Goal: Check status: Check status

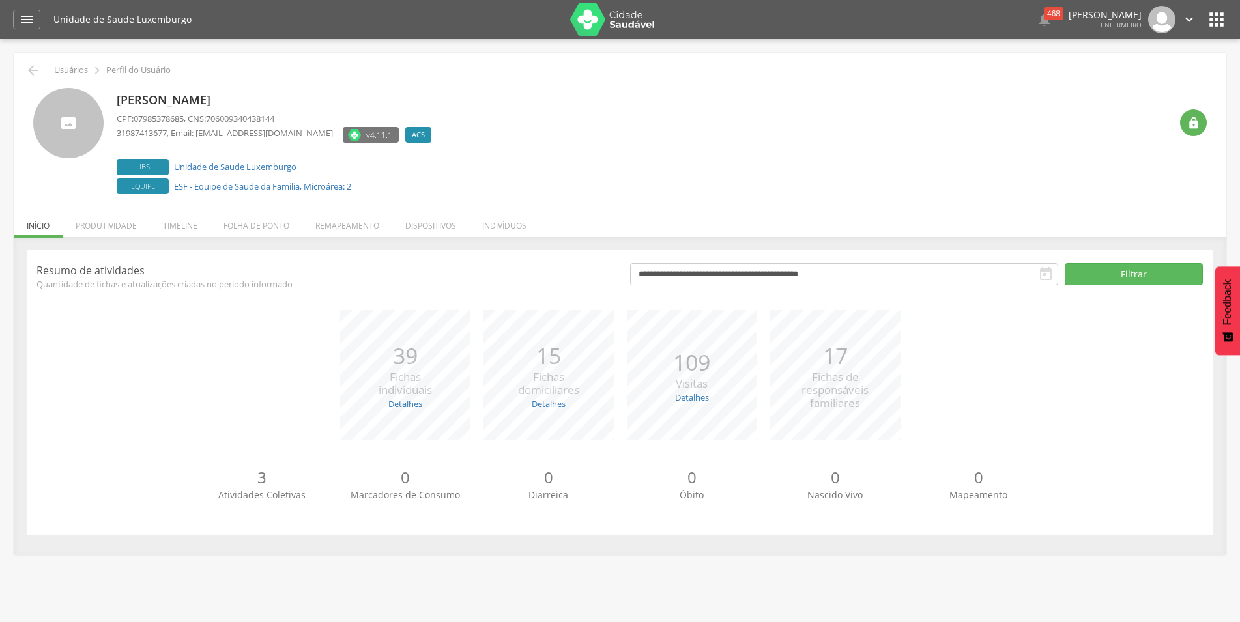
click at [1045, 282] on icon "" at bounding box center [1046, 274] width 16 height 16
click at [1040, 278] on icon "" at bounding box center [1046, 274] width 16 height 16
click at [1049, 272] on icon "" at bounding box center [1046, 274] width 16 height 16
click at [883, 279] on input "**********" at bounding box center [844, 274] width 428 height 22
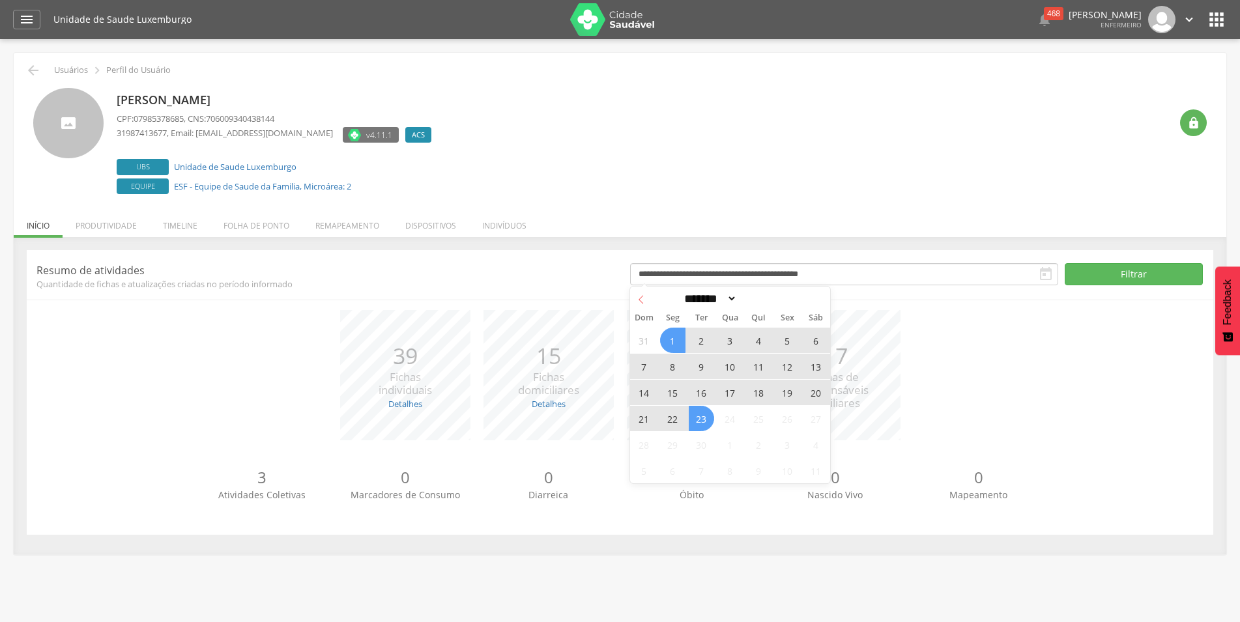
click at [641, 300] on icon at bounding box center [641, 299] width 9 height 9
select select "*"
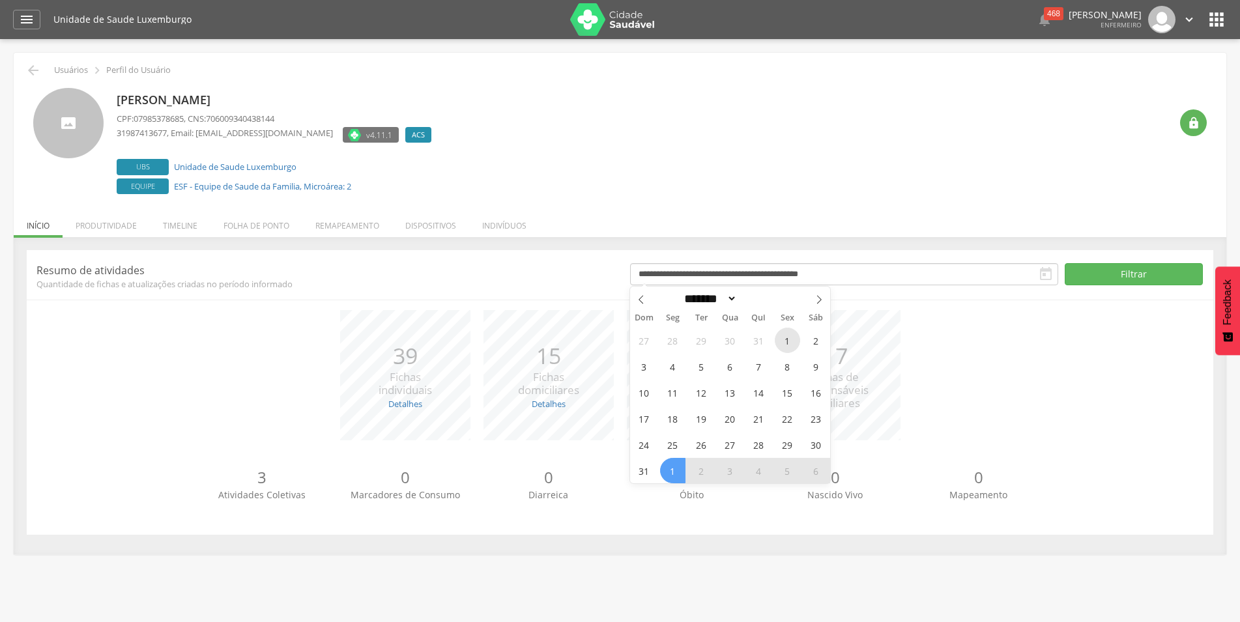
click at [792, 341] on span "1" at bounding box center [787, 340] width 25 height 25
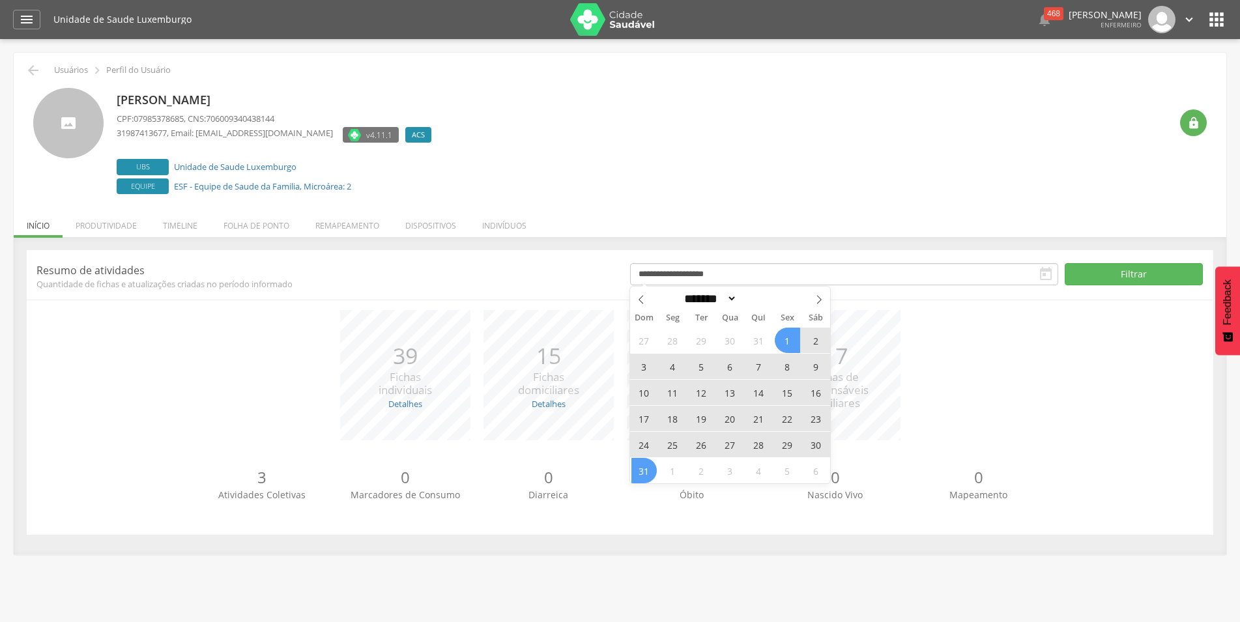
click at [651, 471] on span "31" at bounding box center [643, 470] width 25 height 25
type input "**********"
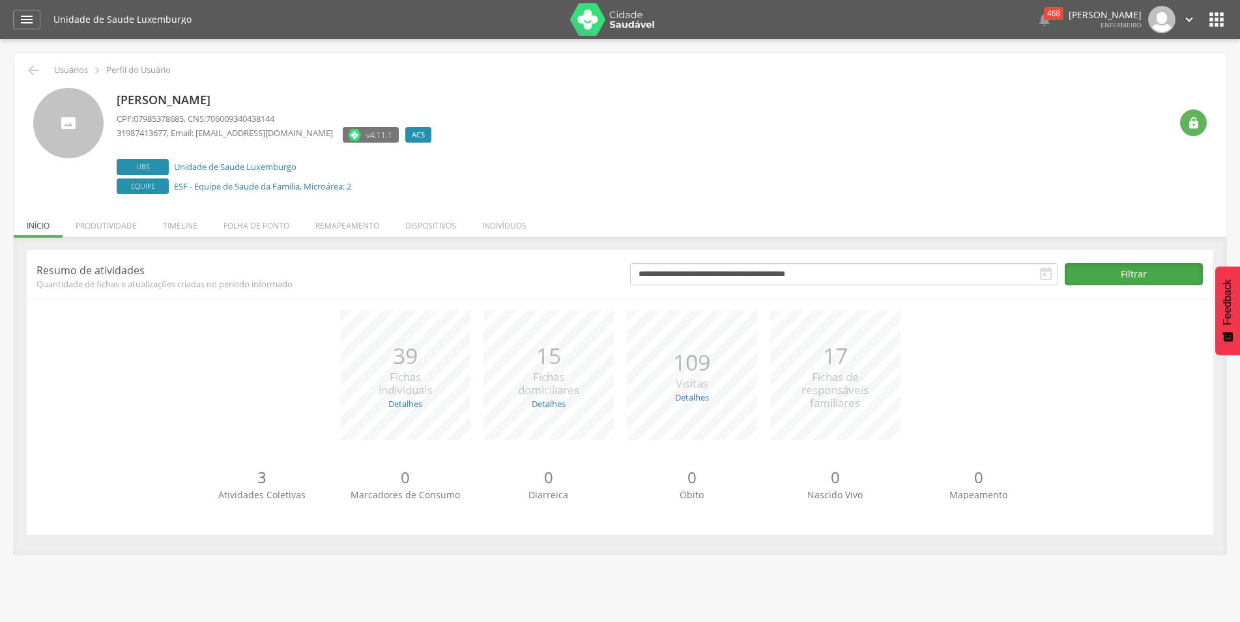
click at [1106, 275] on button "Filtrar" at bounding box center [1134, 274] width 138 height 22
click at [185, 227] on li "Timeline" at bounding box center [180, 222] width 61 height 31
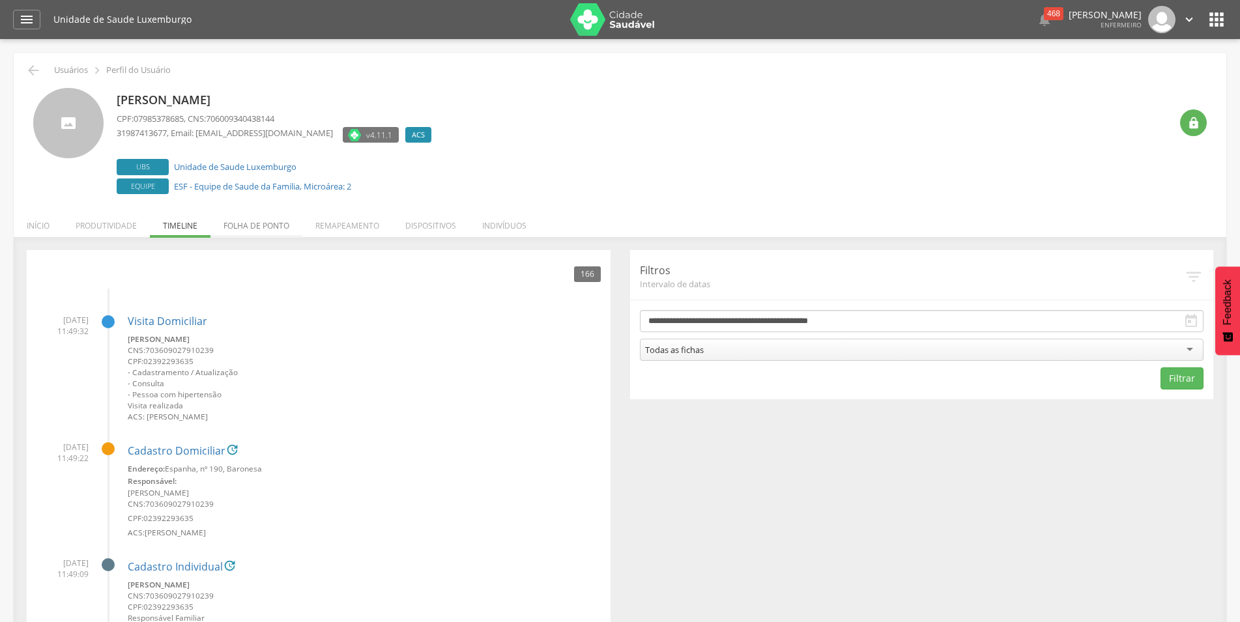
click at [244, 229] on li "Folha de ponto" at bounding box center [256, 222] width 92 height 31
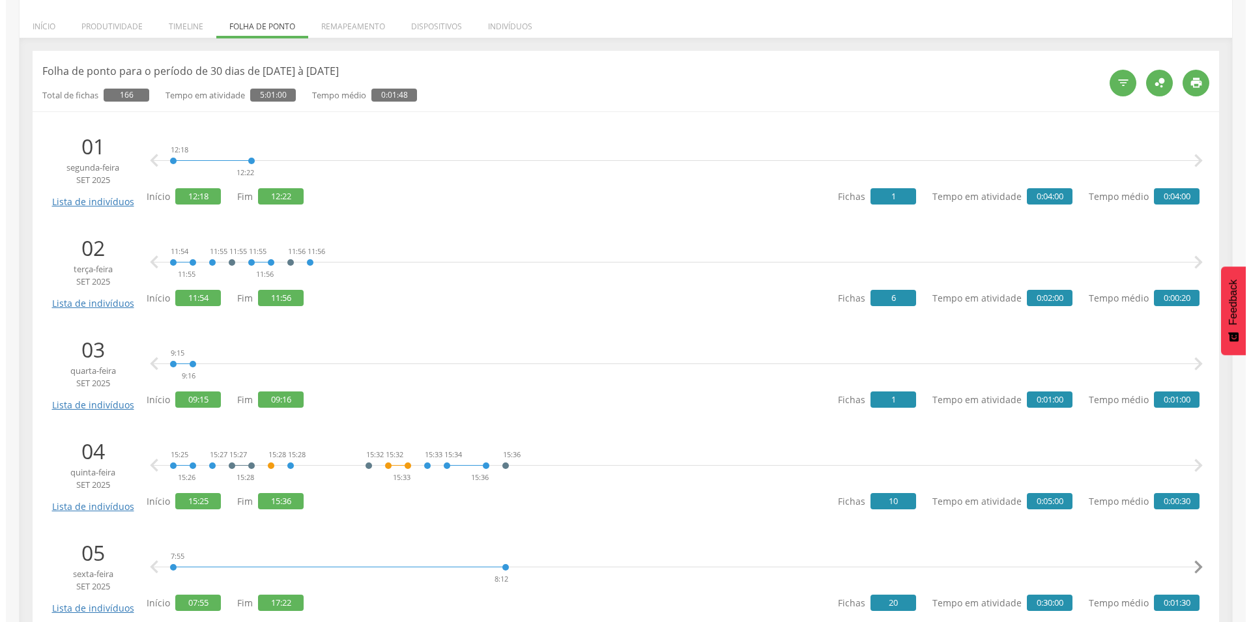
scroll to position [66, 0]
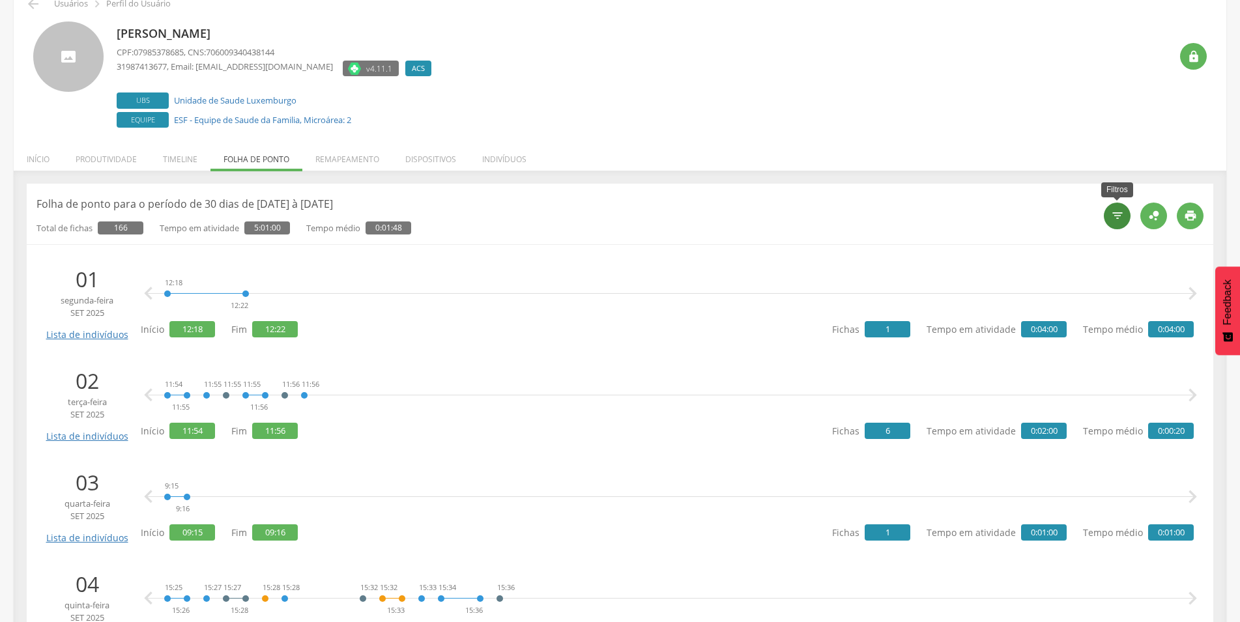
click at [1111, 222] on icon "" at bounding box center [1117, 215] width 13 height 13
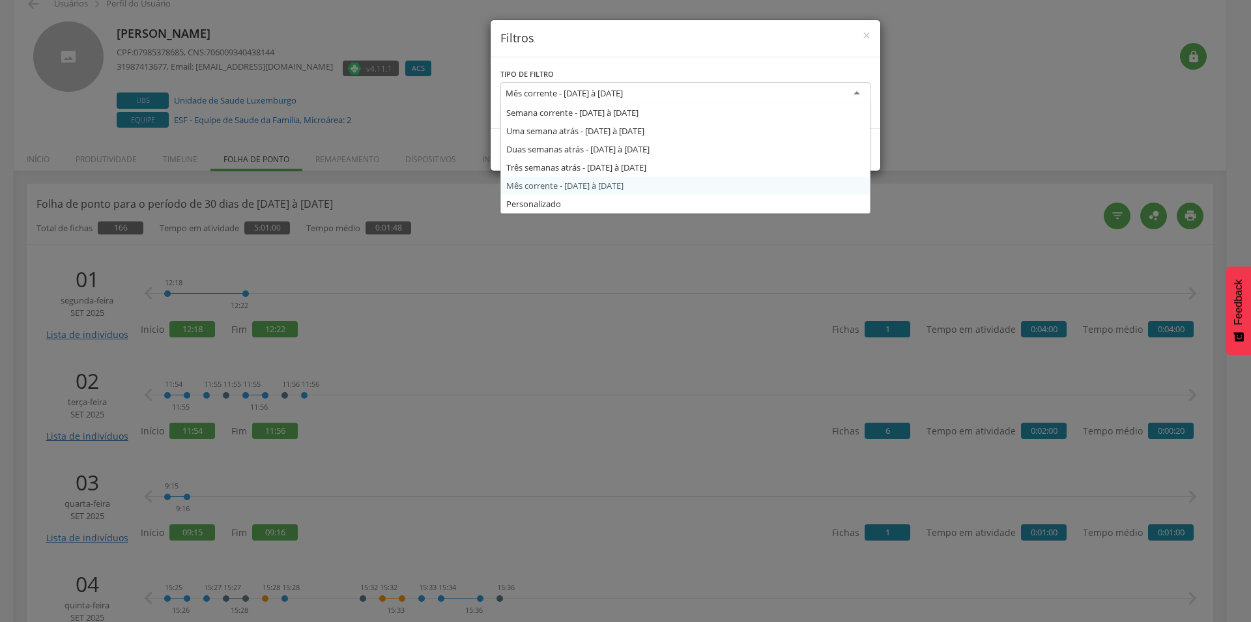
click at [808, 98] on div "Mês corrente - 01/09/2025 à 30/09/2025" at bounding box center [685, 93] width 370 height 23
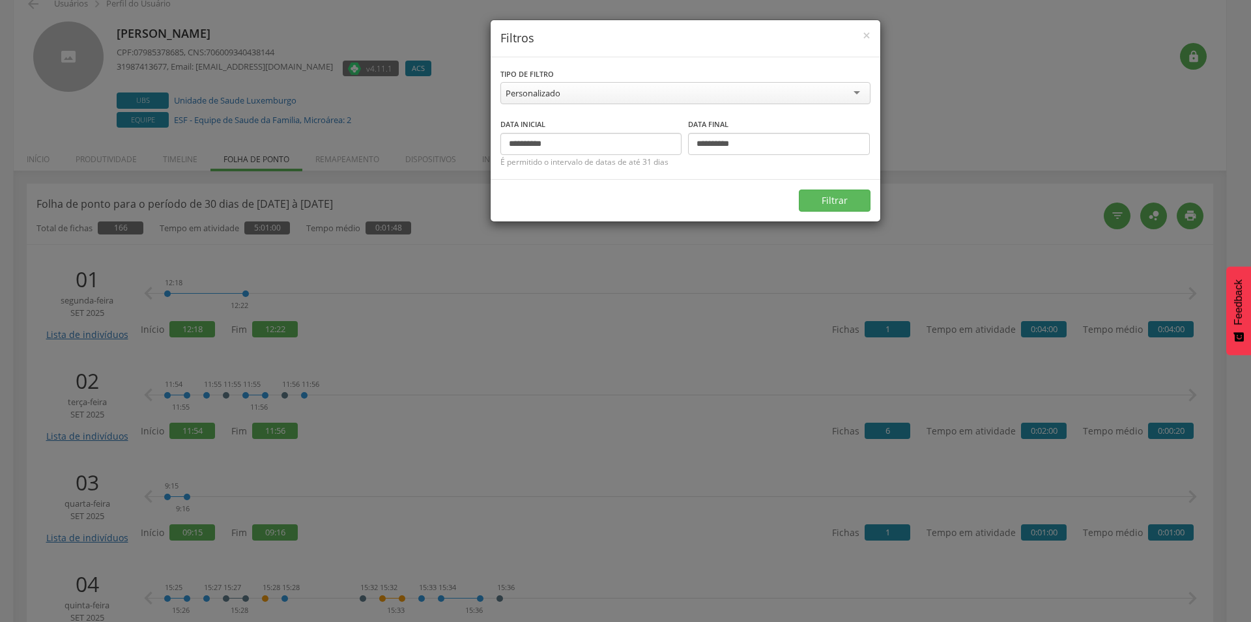
click at [555, 204] on form "**********" at bounding box center [686, 139] width 390 height 164
drag, startPoint x: 557, startPoint y: 147, endPoint x: 386, endPoint y: 115, distance: 173.5
click at [500, 133] on input "**********" at bounding box center [591, 144] width 182 height 22
type input "**********"
click at [749, 138] on input "**********" at bounding box center [779, 144] width 182 height 22
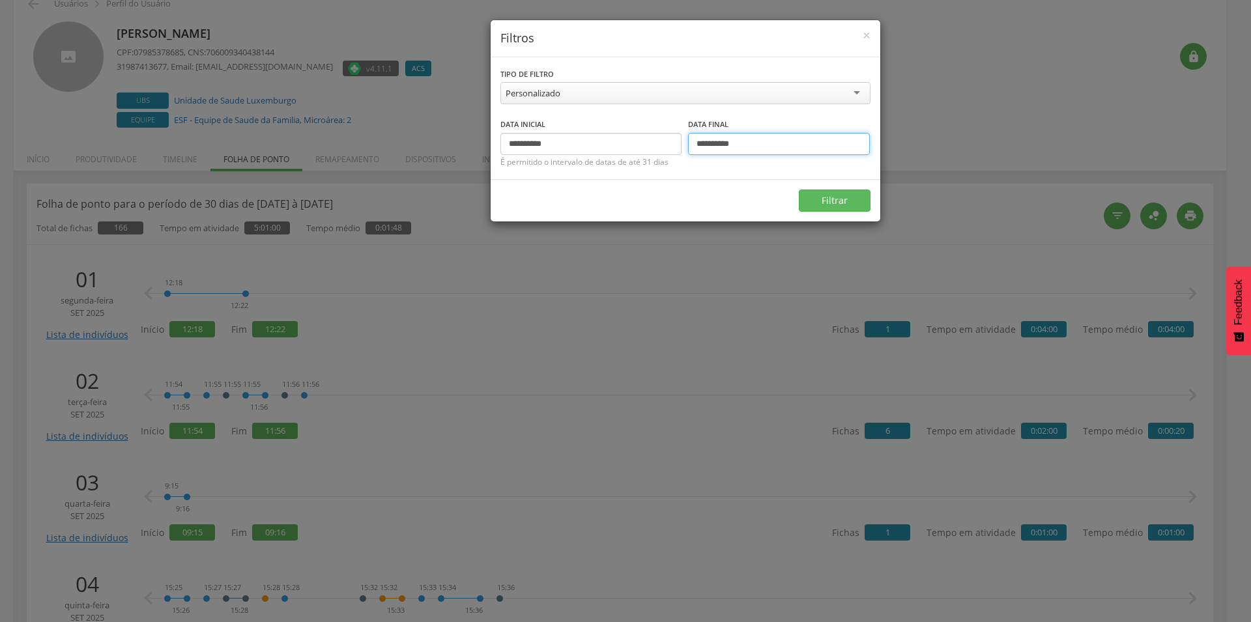
click at [749, 138] on input "**********" at bounding box center [779, 144] width 182 height 22
type input "**********"
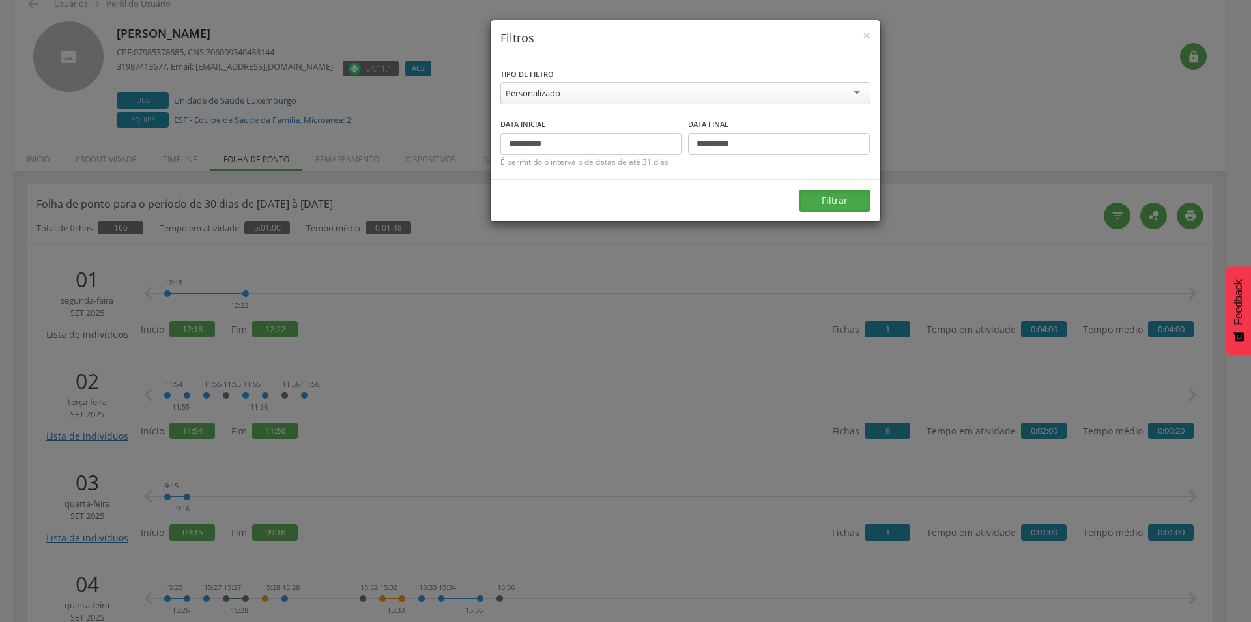
click at [862, 200] on button "Filtrar" at bounding box center [835, 201] width 72 height 22
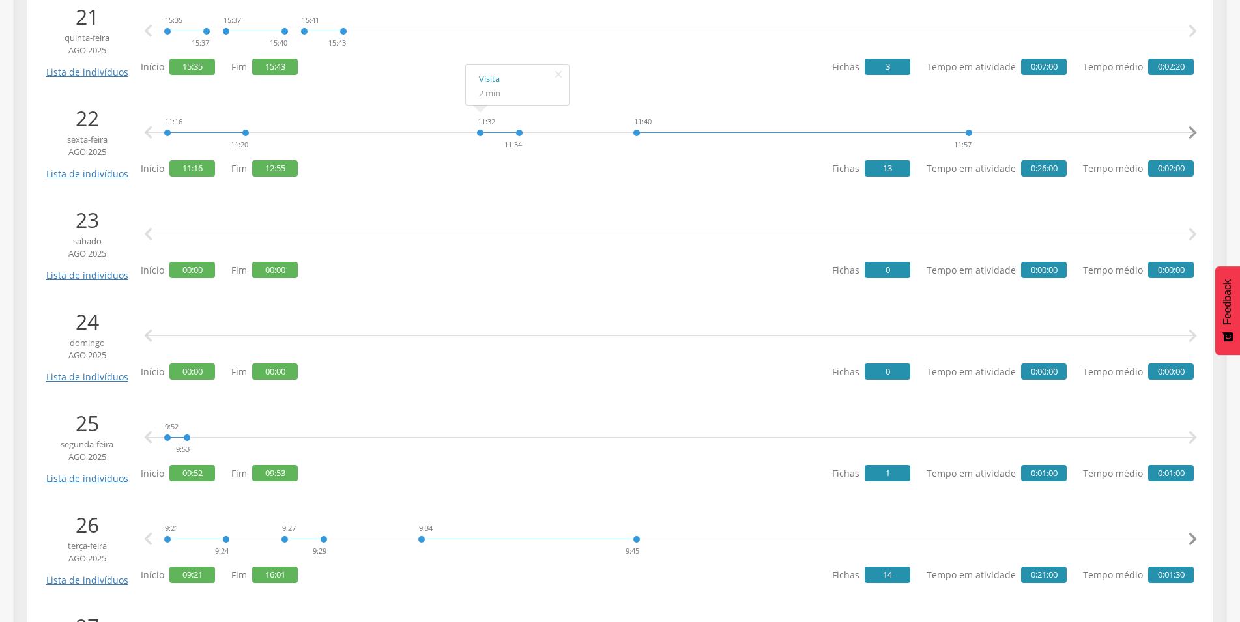
scroll to position [2365, 0]
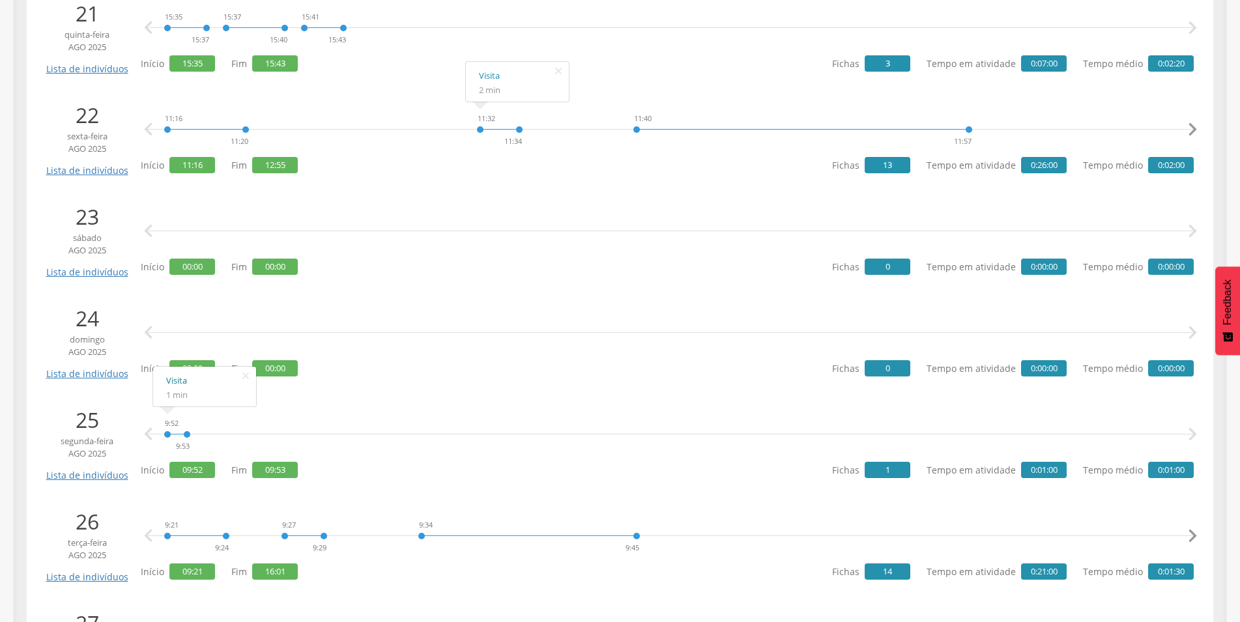
click at [184, 382] on link "Visita" at bounding box center [204, 381] width 77 height 16
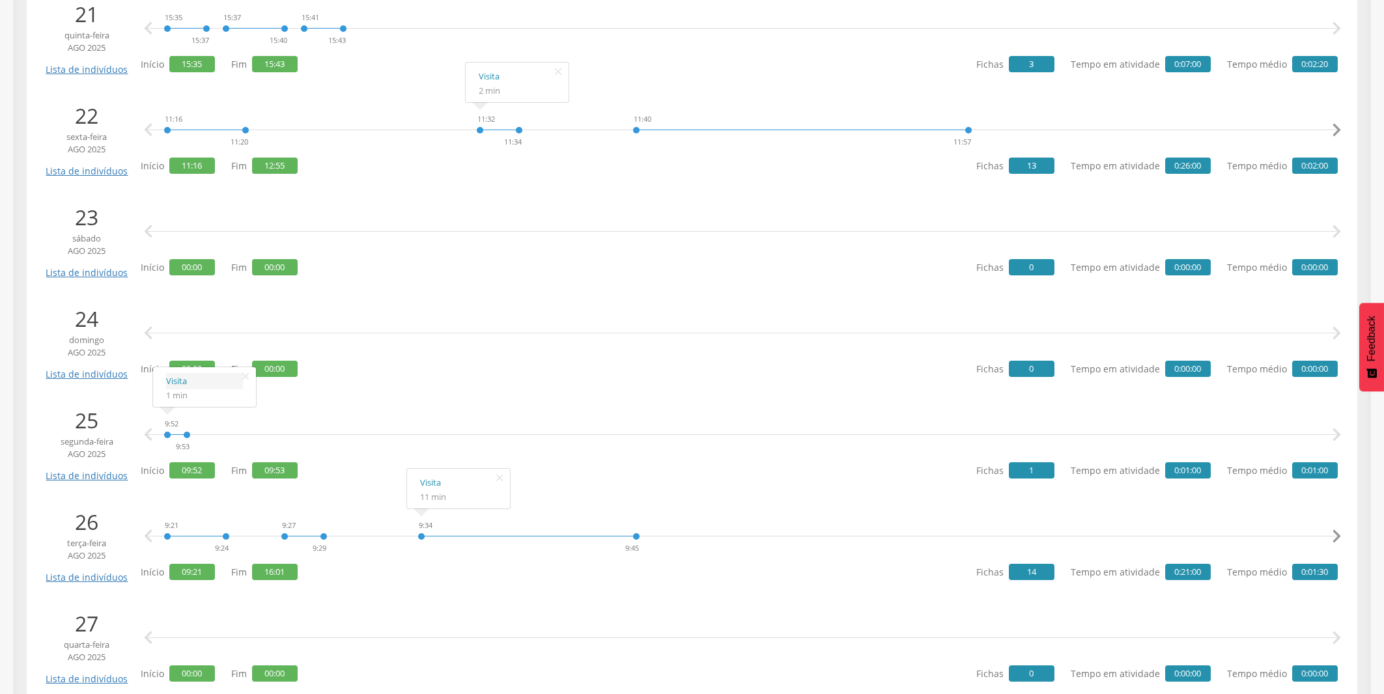
scroll to position [2435, 0]
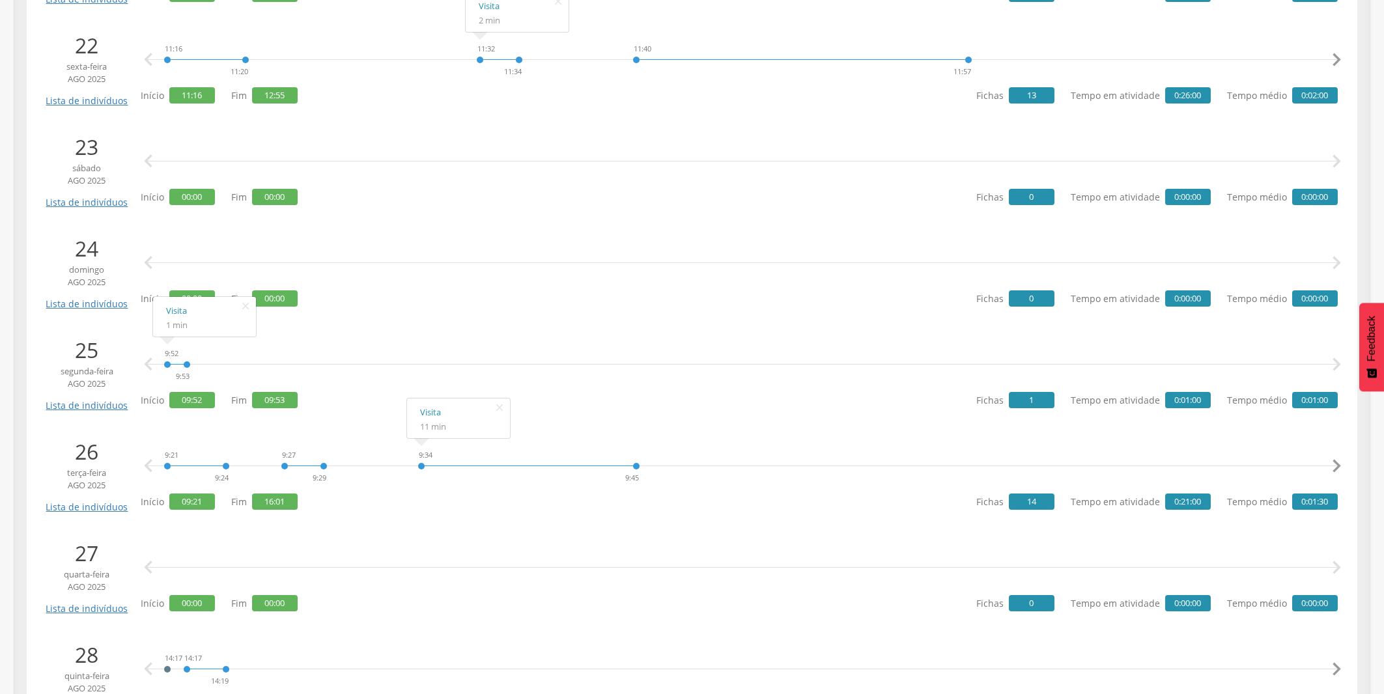
click at [1239, 366] on icon "" at bounding box center [1337, 365] width 26 height 26
click at [177, 416] on link "Visita" at bounding box center [204, 413] width 77 height 16
click at [296, 413] on link "Visita" at bounding box center [321, 413] width 77 height 16
click at [441, 419] on link "Visita" at bounding box center [458, 413] width 77 height 16
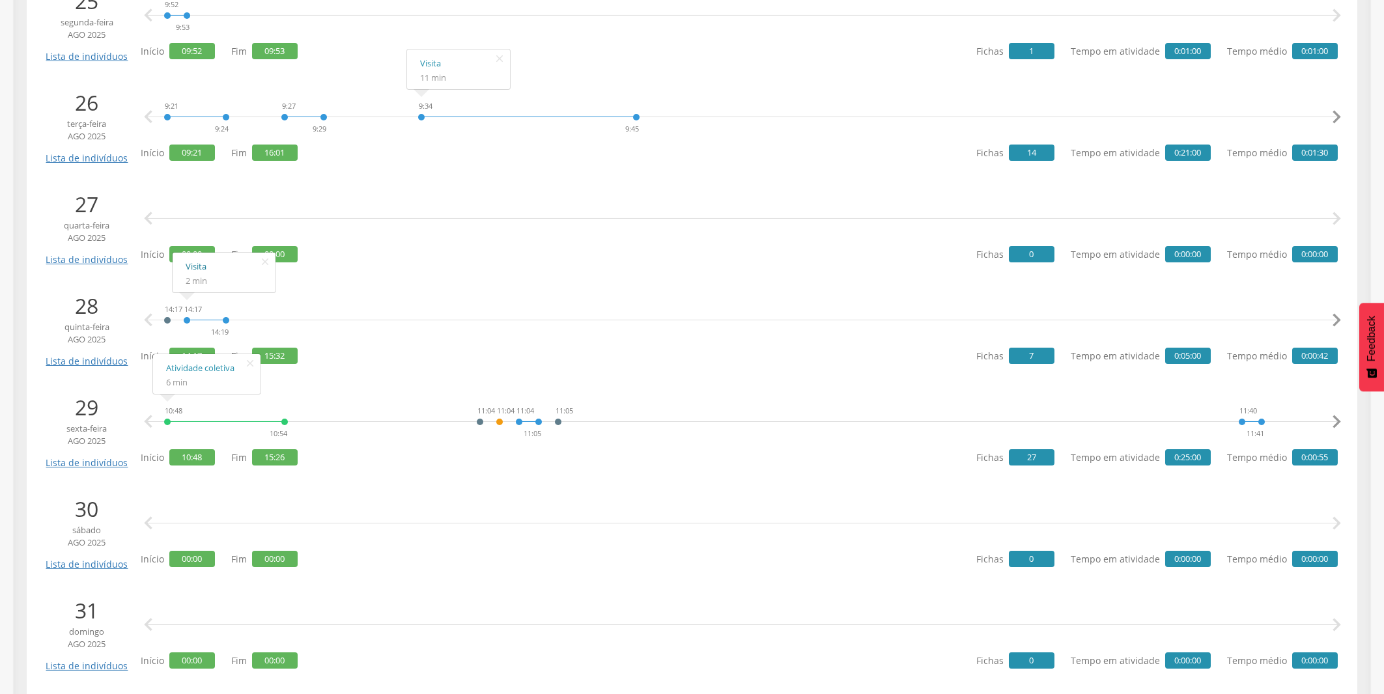
click at [198, 268] on link "Visita" at bounding box center [224, 267] width 77 height 16
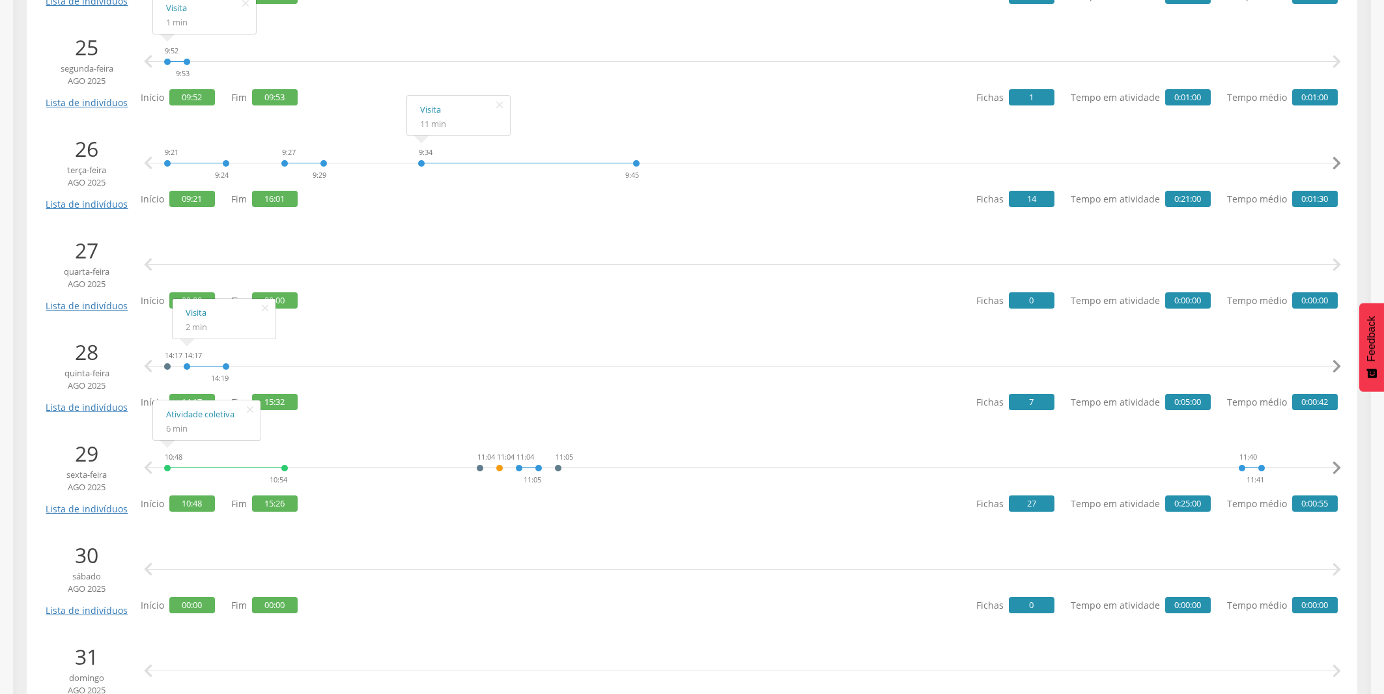
scroll to position [2713, 0]
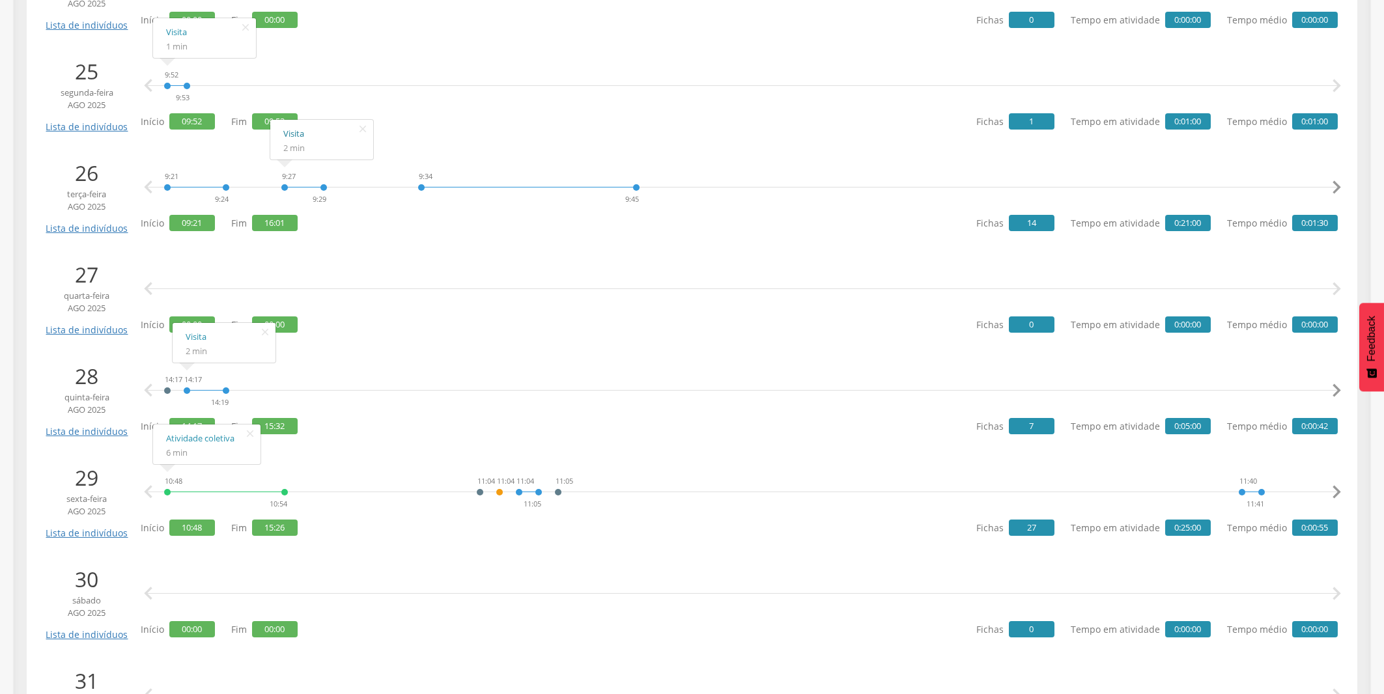
click at [284, 137] on link "Visita" at bounding box center [321, 134] width 77 height 16
click at [179, 137] on link "Visita" at bounding box center [204, 134] width 77 height 16
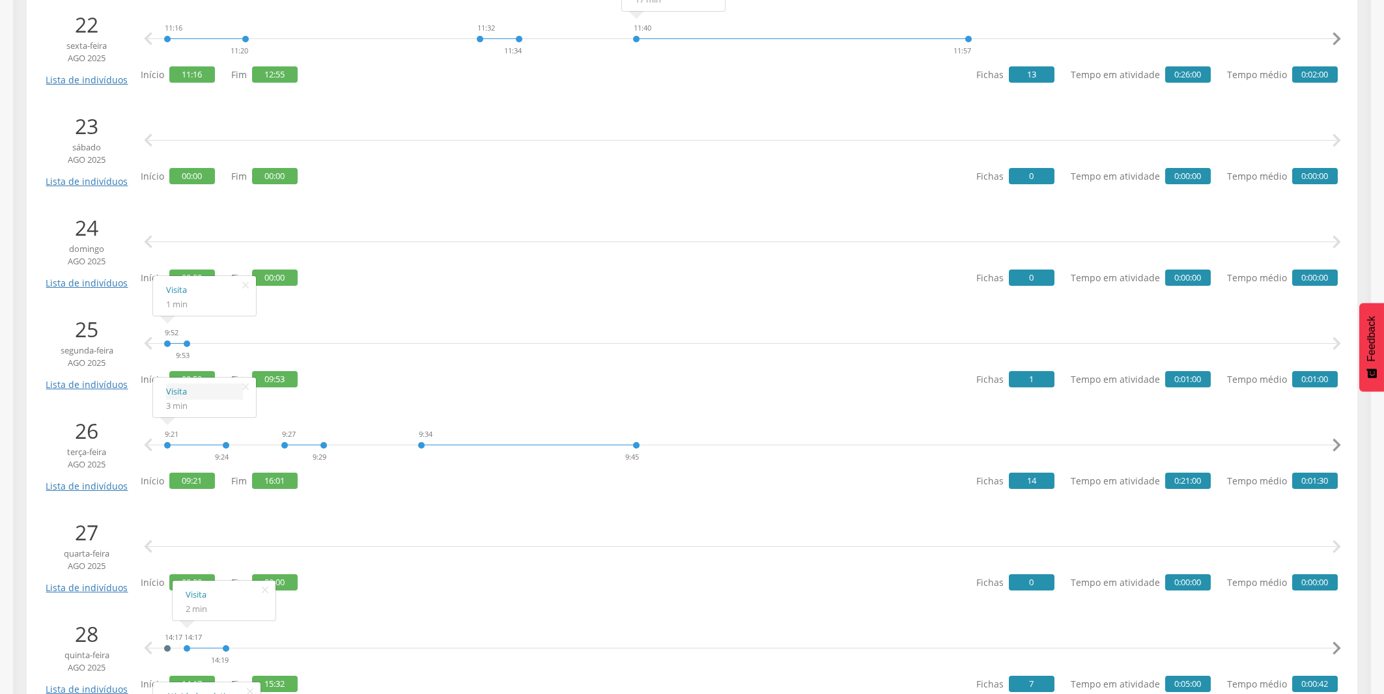
scroll to position [2435, 0]
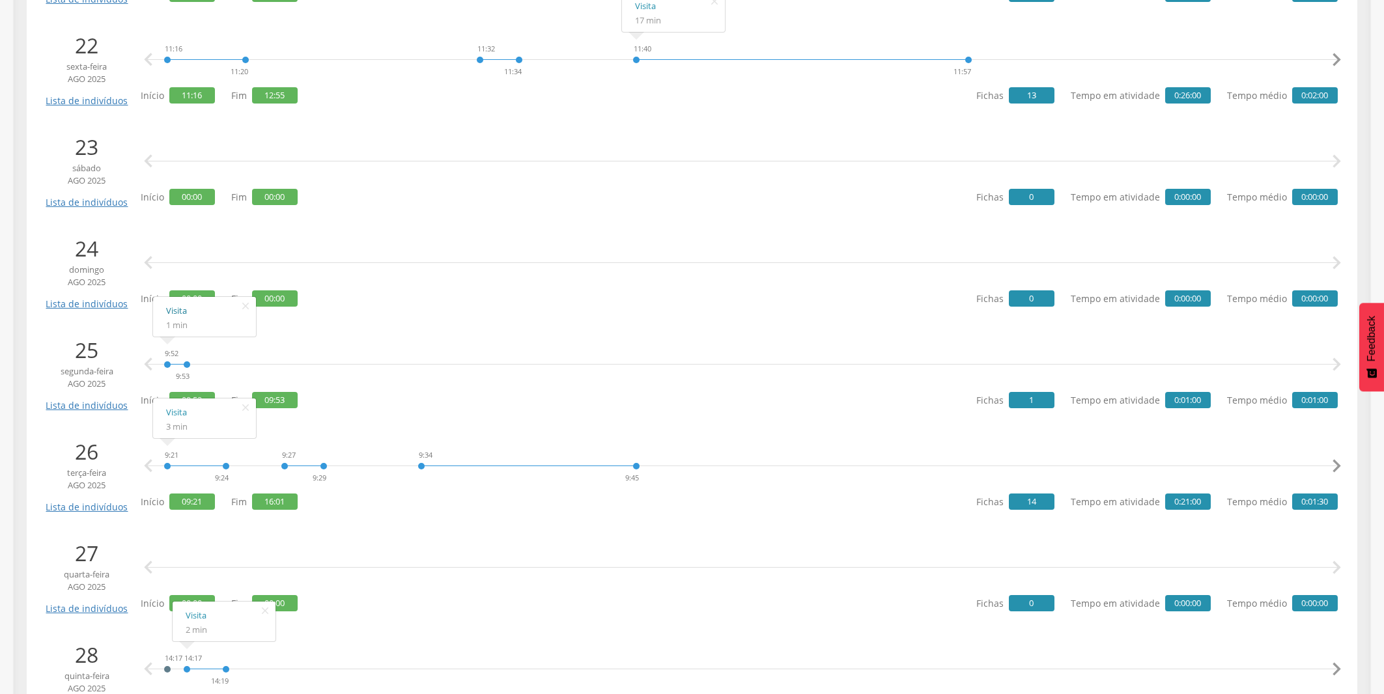
click at [185, 307] on link "Visita" at bounding box center [204, 311] width 77 height 16
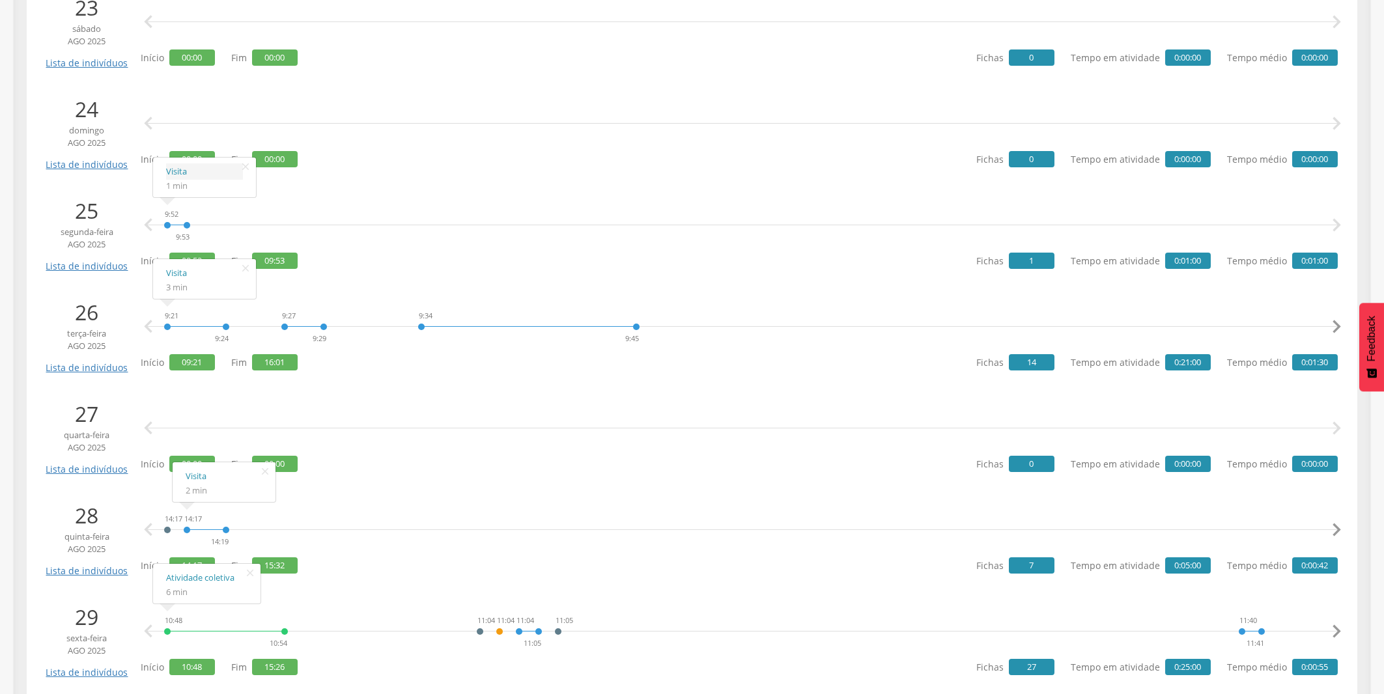
scroll to position [2644, 0]
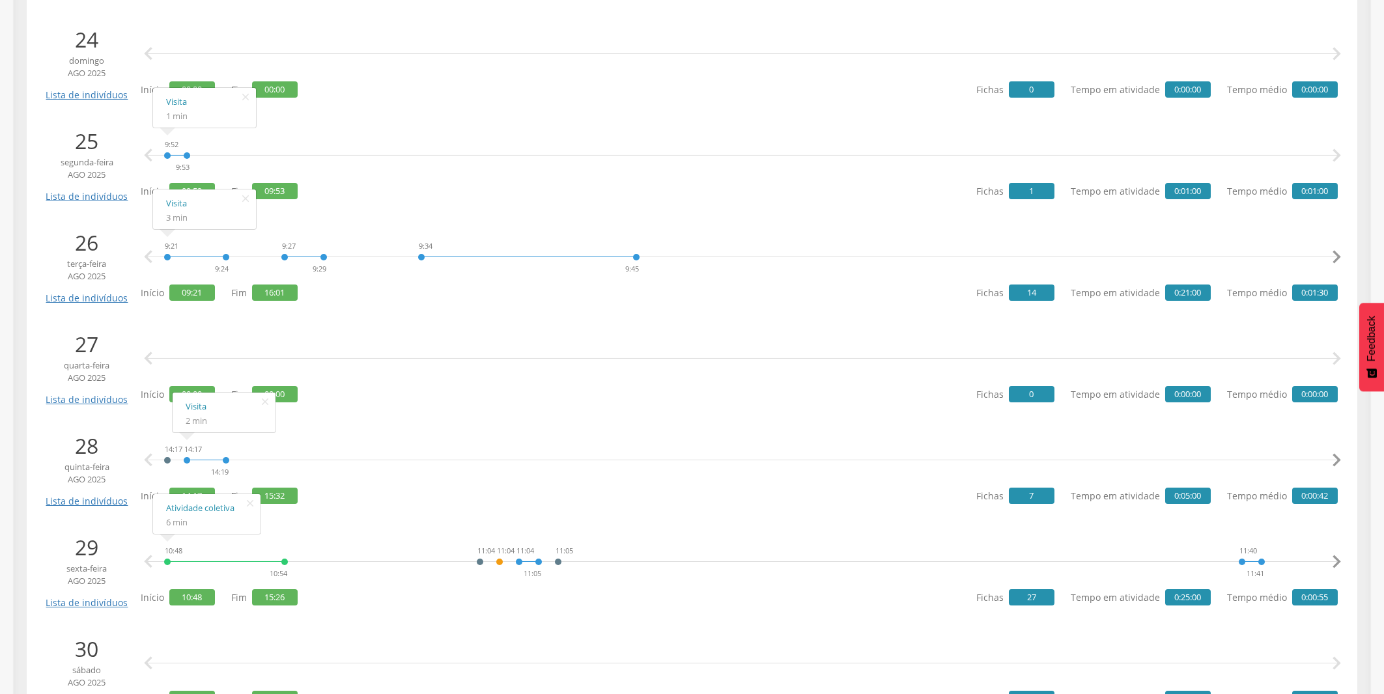
click at [1239, 248] on icon "" at bounding box center [1337, 257] width 26 height 26
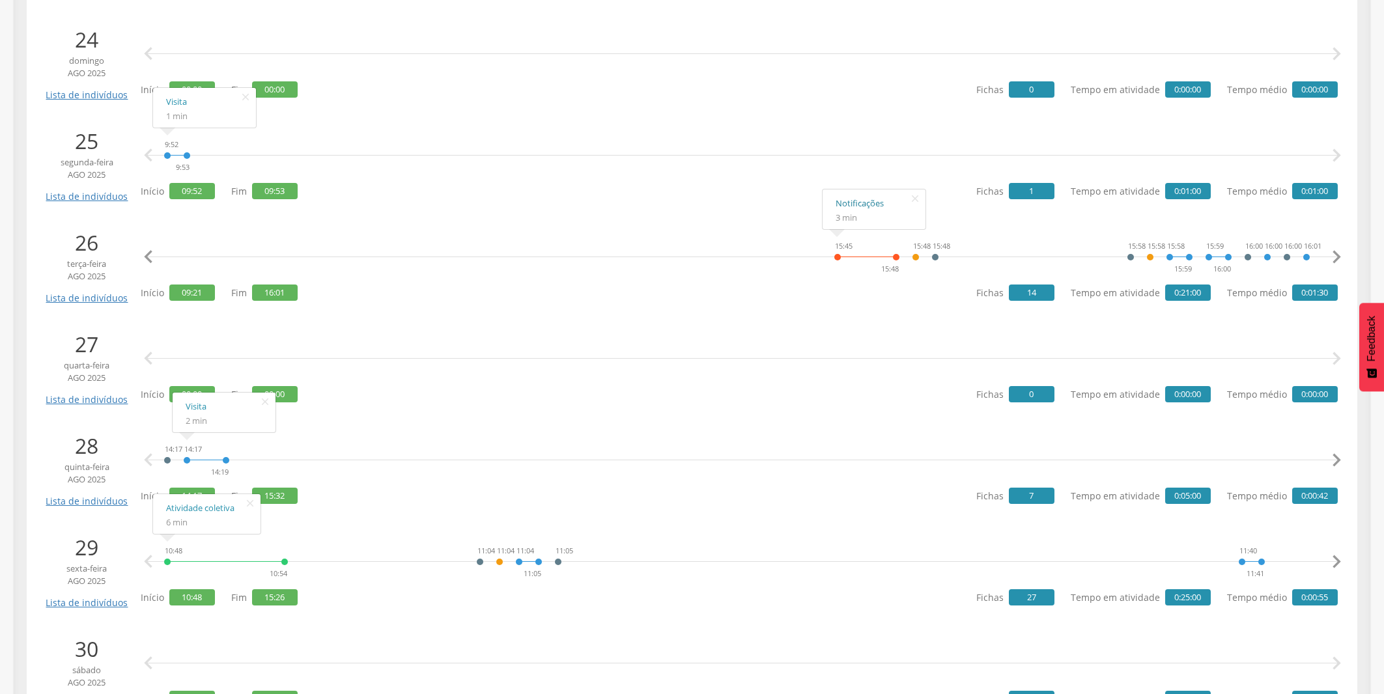
click at [870, 200] on link "Notificações" at bounding box center [874, 203] width 77 height 16
click at [1180, 210] on link "Visita" at bounding box center [1206, 203] width 77 height 16
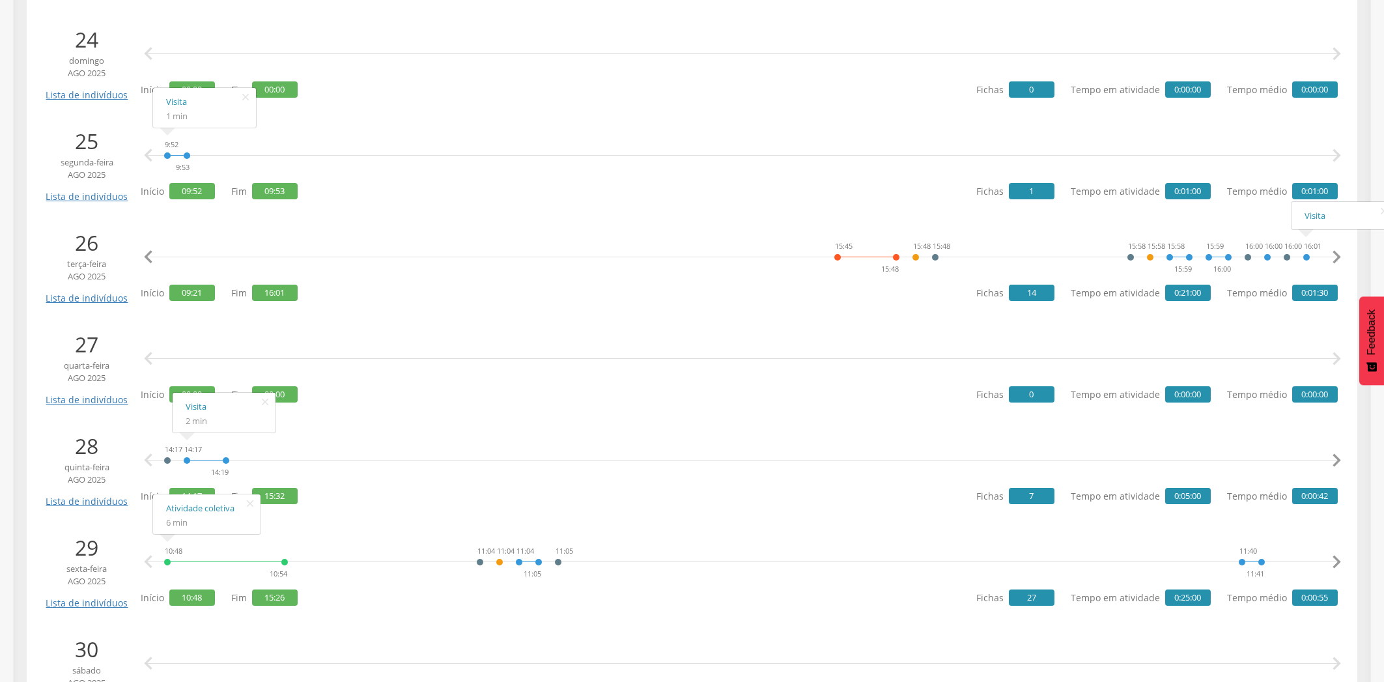
click at [1239, 255] on icon "" at bounding box center [1337, 257] width 26 height 26
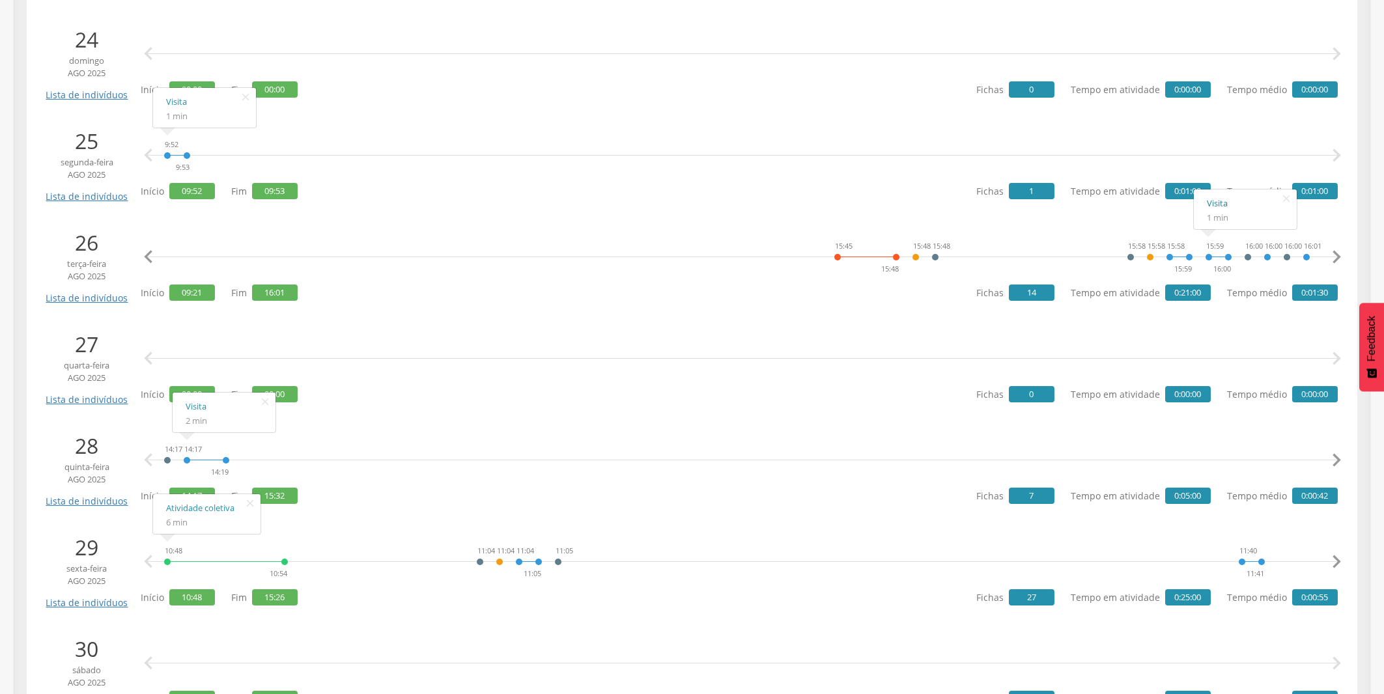
click at [1214, 199] on link "Visita" at bounding box center [1245, 203] width 77 height 16
click at [1239, 216] on link "Visita" at bounding box center [1304, 216] width 77 height 16
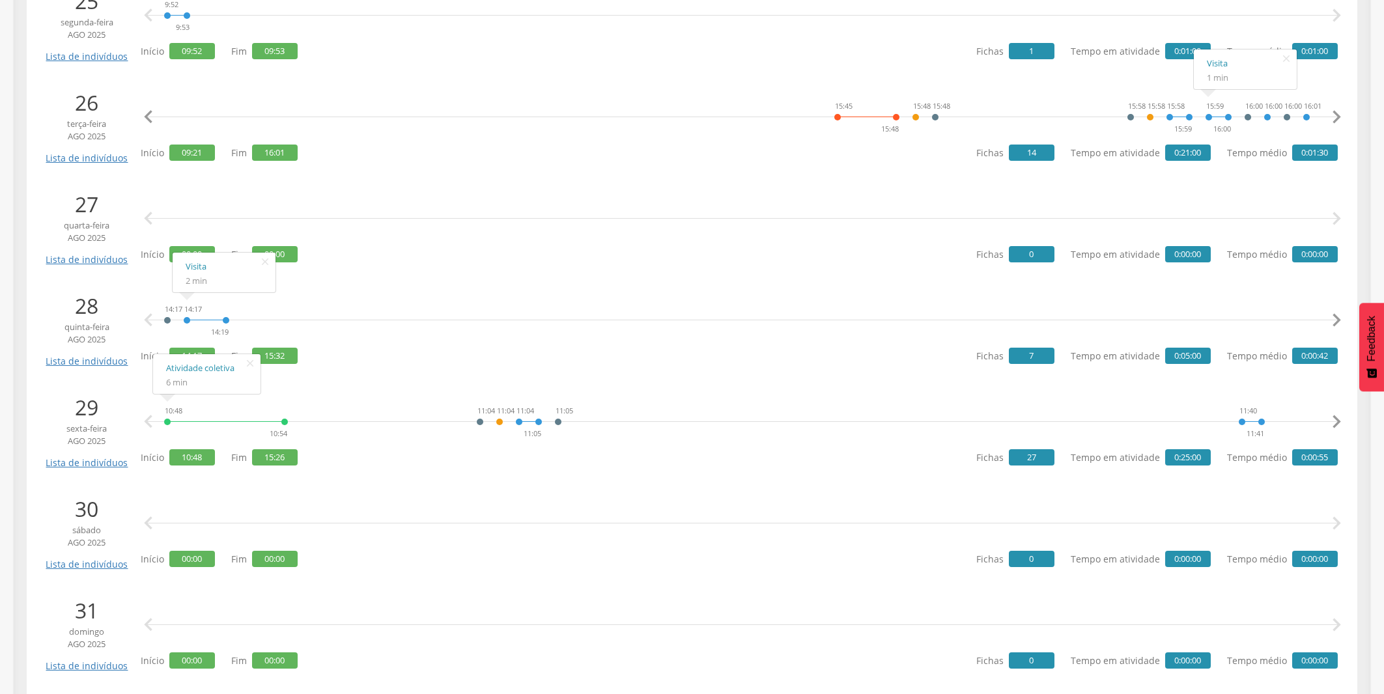
click at [1239, 320] on icon "" at bounding box center [1337, 321] width 26 height 26
click at [1142, 273] on link "Visita" at bounding box center [1167, 267] width 77 height 16
click at [1216, 279] on link "Visita" at bounding box center [1245, 279] width 77 height 16
click at [1239, 267] on link "Visita" at bounding box center [1304, 267] width 77 height 16
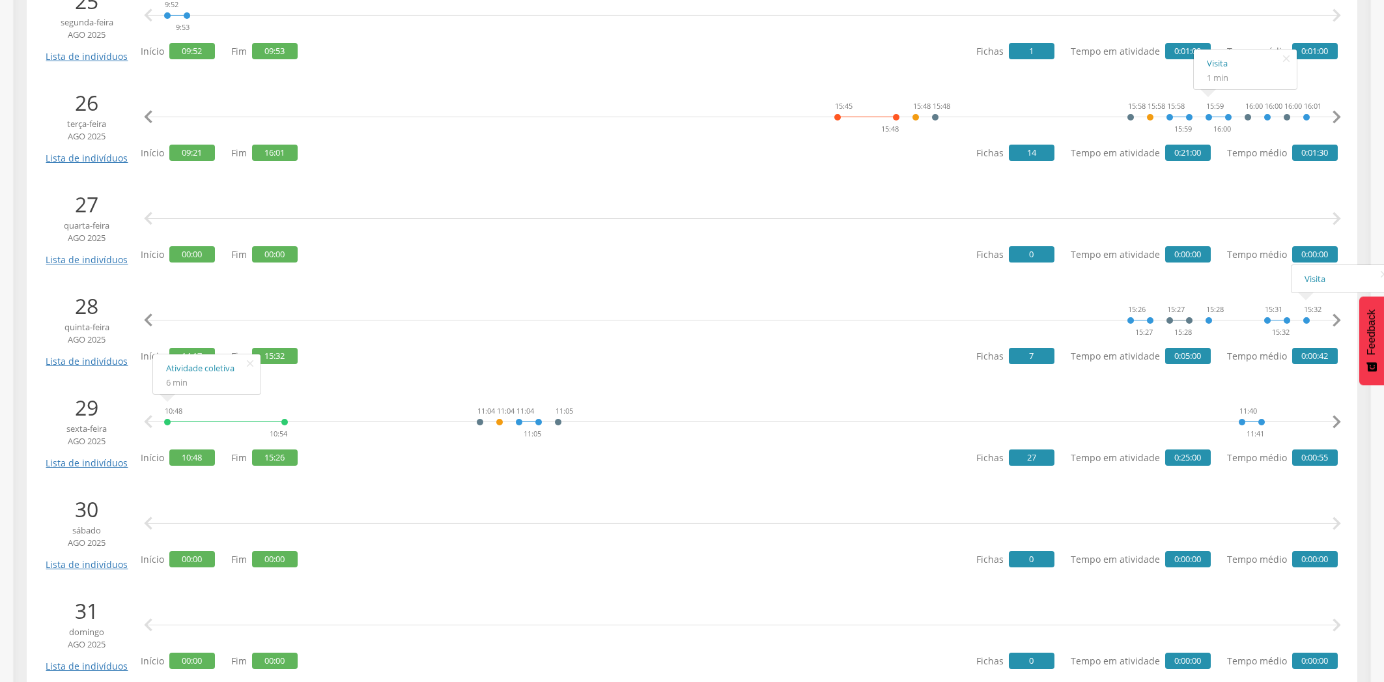
click at [1239, 316] on icon "" at bounding box center [1337, 321] width 26 height 26
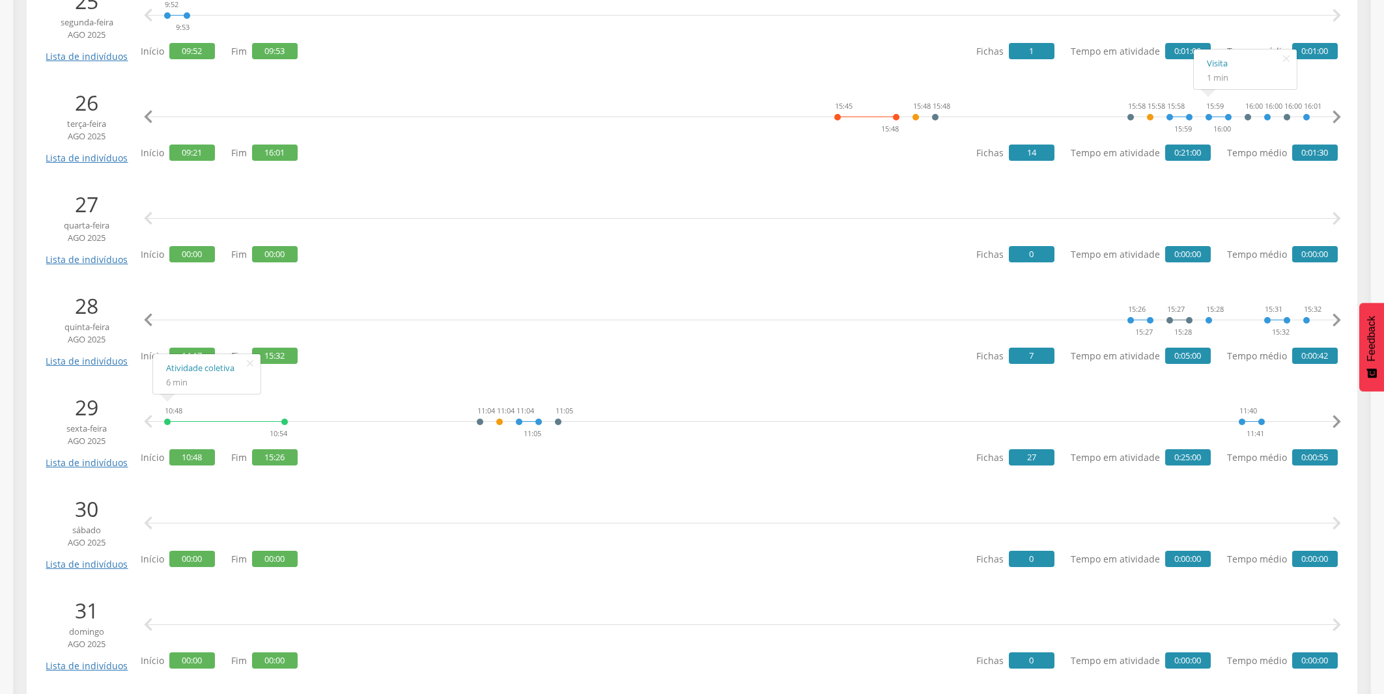
click at [1239, 420] on icon "" at bounding box center [1337, 422] width 26 height 26
click at [858, 375] on link "Visita" at bounding box center [893, 368] width 77 height 16
click at [1239, 425] on icon "" at bounding box center [1337, 422] width 26 height 26
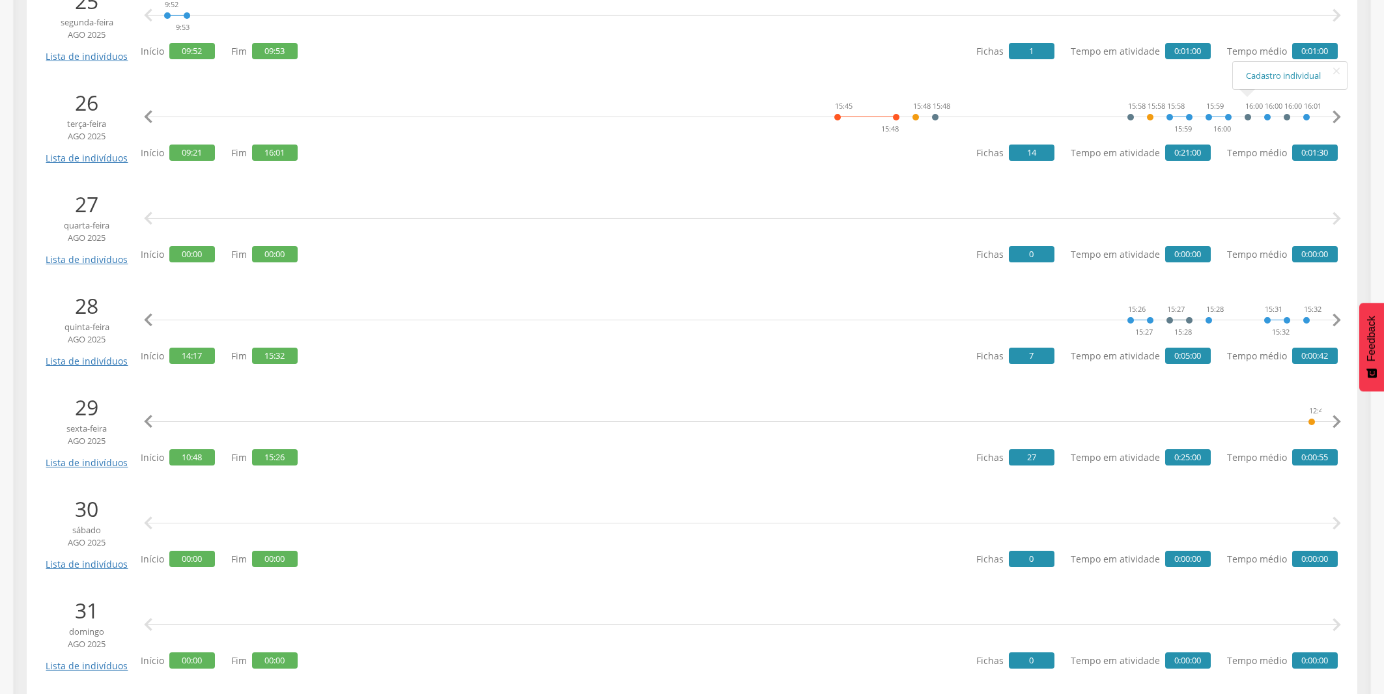
click at [1239, 425] on icon "" at bounding box center [1337, 422] width 26 height 26
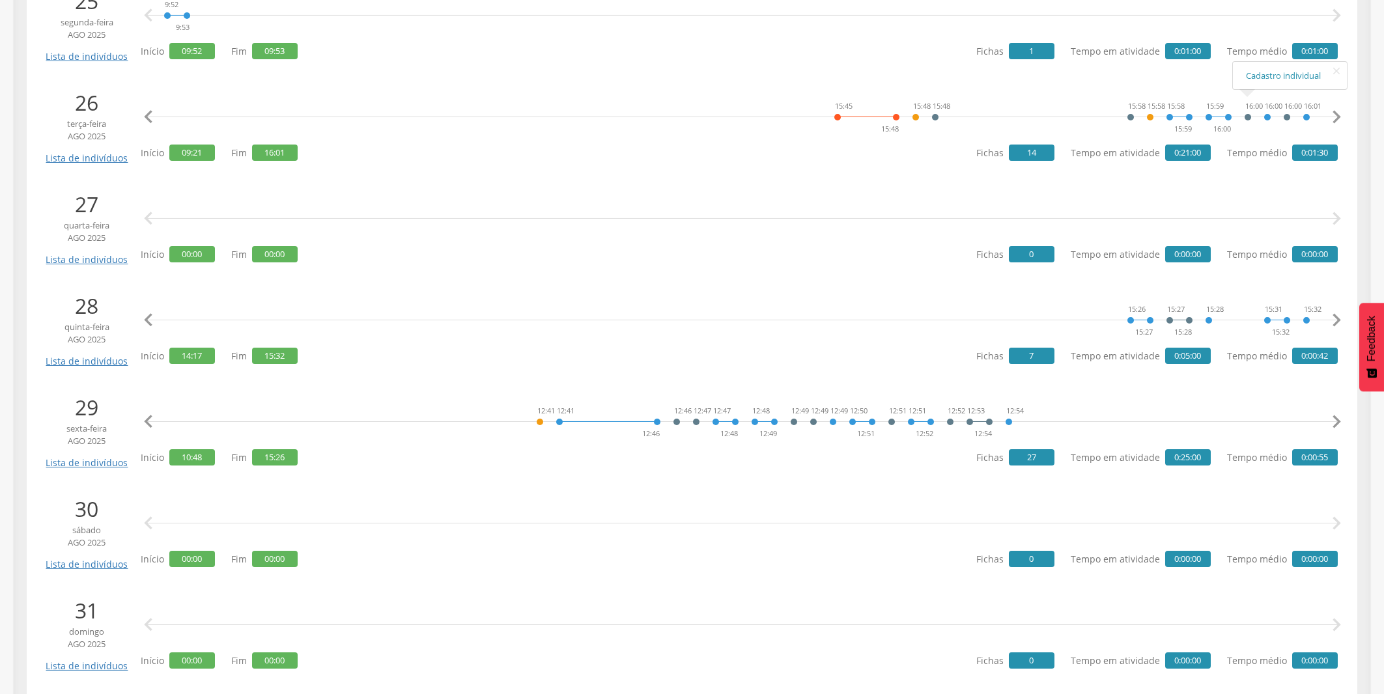
click at [1239, 425] on icon "" at bounding box center [1337, 422] width 26 height 26
click at [541, 380] on link "Cadastro domiciliar" at bounding box center [547, 381] width 88 height 16
click at [691, 359] on li "Visita 1 min" at bounding box center [717, 374] width 103 height 33
click at [687, 369] on link "Visita" at bounding box center [717, 368] width 77 height 16
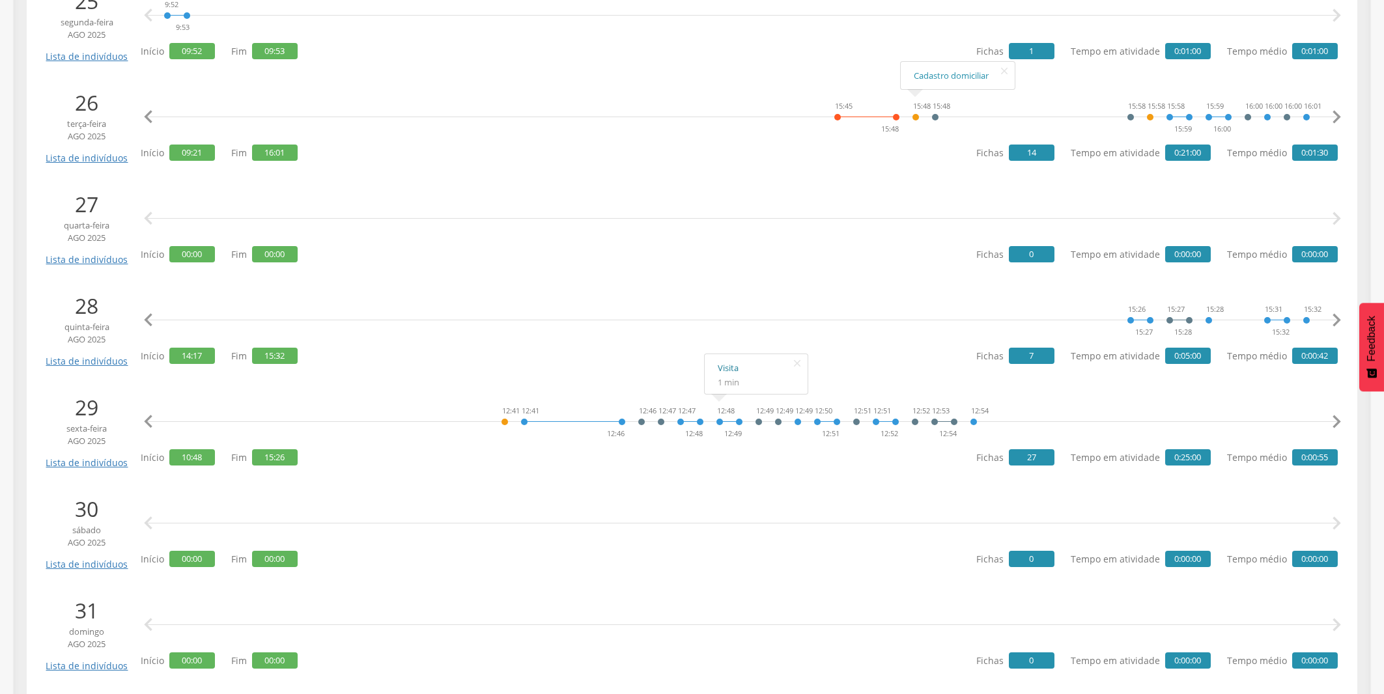
click at [721, 364] on link "Visita" at bounding box center [756, 368] width 77 height 16
click at [815, 380] on link "Cadastro individual" at bounding box center [821, 381] width 88 height 16
click at [896, 369] on link "Visita" at bounding box center [912, 368] width 77 height 16
click at [968, 364] on link "Cadastro individual" at bounding box center [977, 368] width 88 height 16
click at [986, 378] on link "Visita" at bounding box center [1010, 381] width 77 height 16
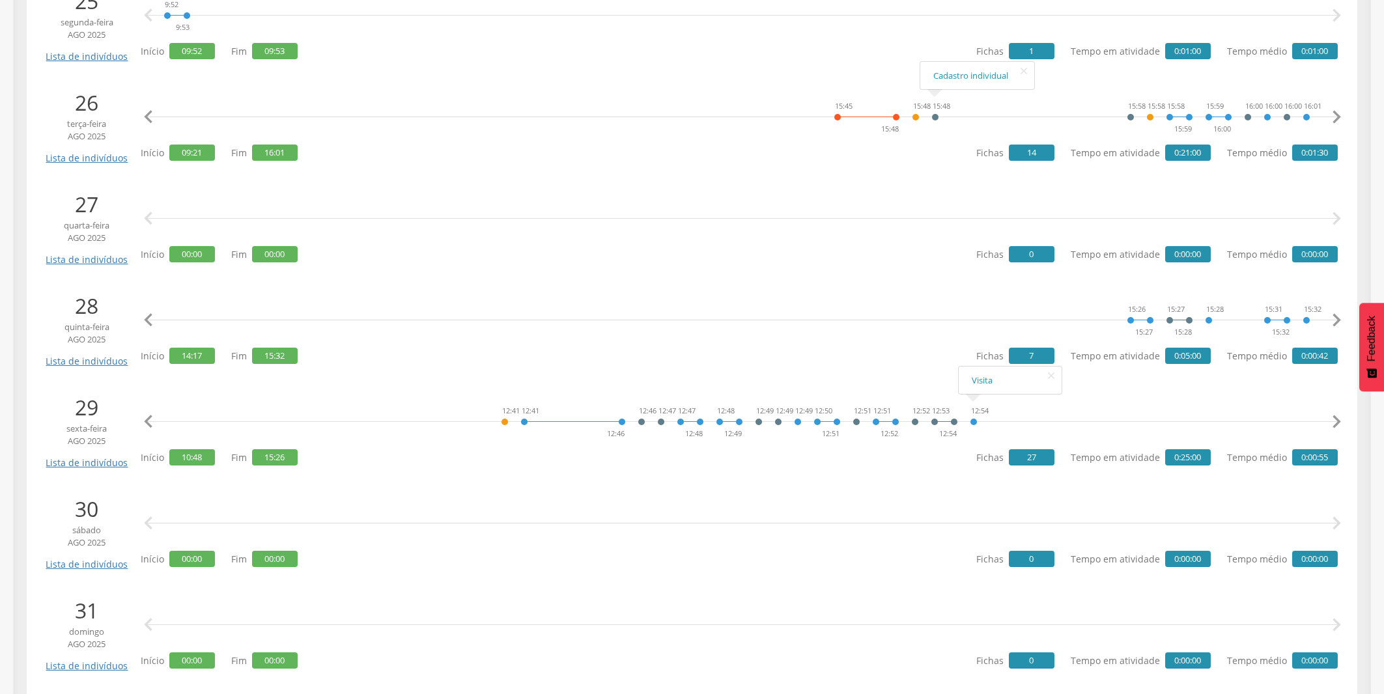
click at [1239, 430] on icon "" at bounding box center [1337, 422] width 26 height 26
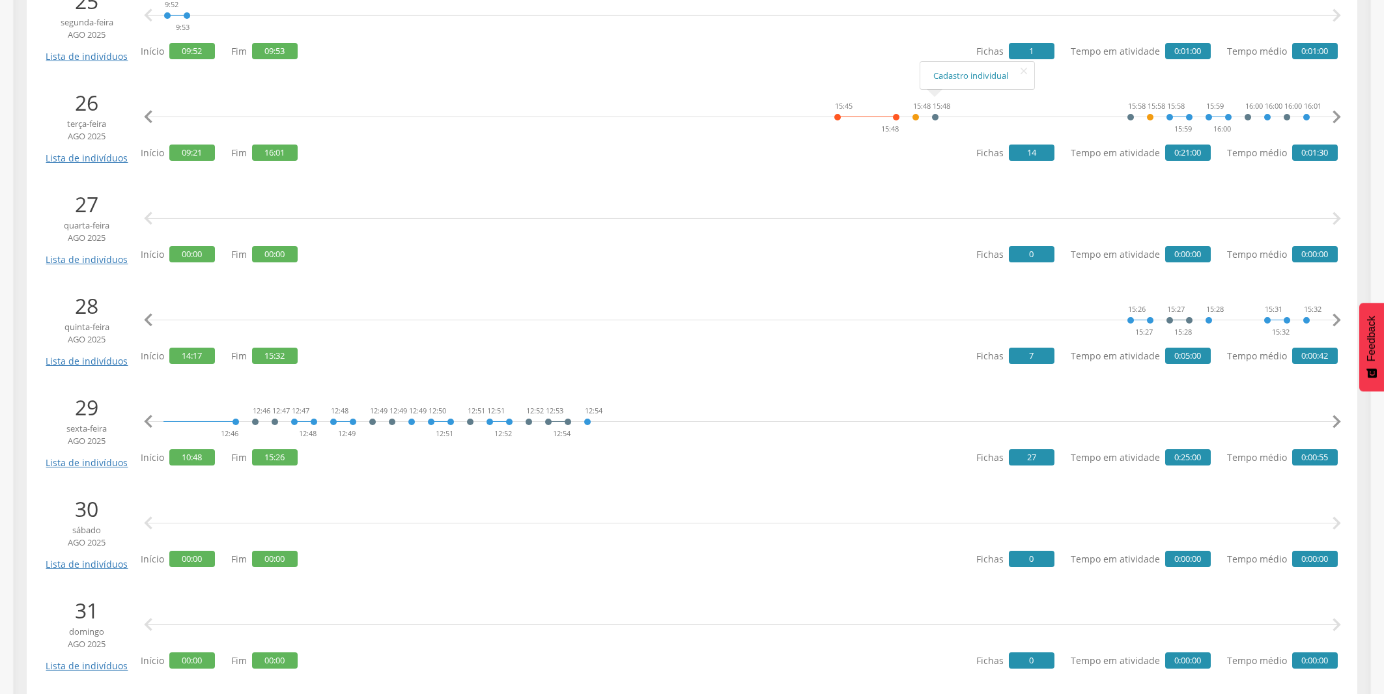
click at [1239, 430] on icon "" at bounding box center [1337, 422] width 26 height 26
click at [1239, 419] on icon "" at bounding box center [1337, 422] width 26 height 26
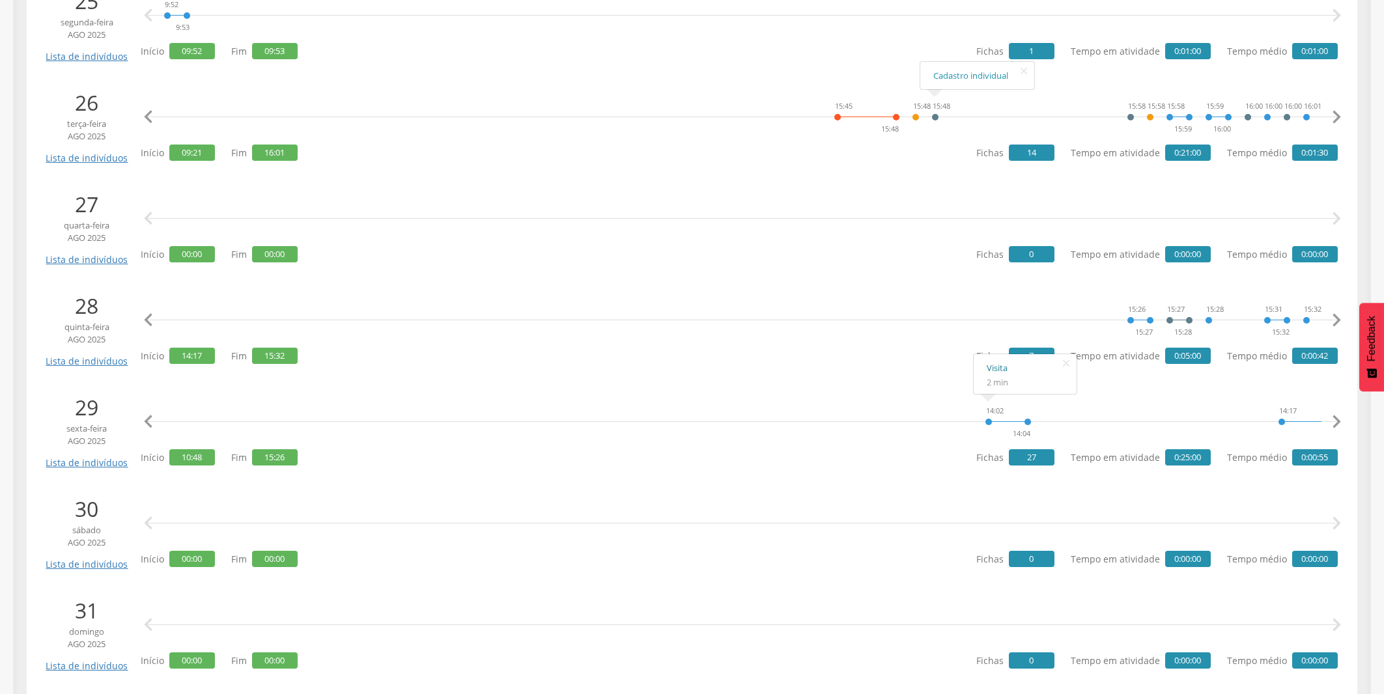
click at [1003, 373] on link "Visita" at bounding box center [1025, 368] width 77 height 16
click at [1239, 369] on link "Visita" at bounding box center [1318, 368] width 77 height 16
click at [145, 418] on icon "" at bounding box center [149, 422] width 26 height 26
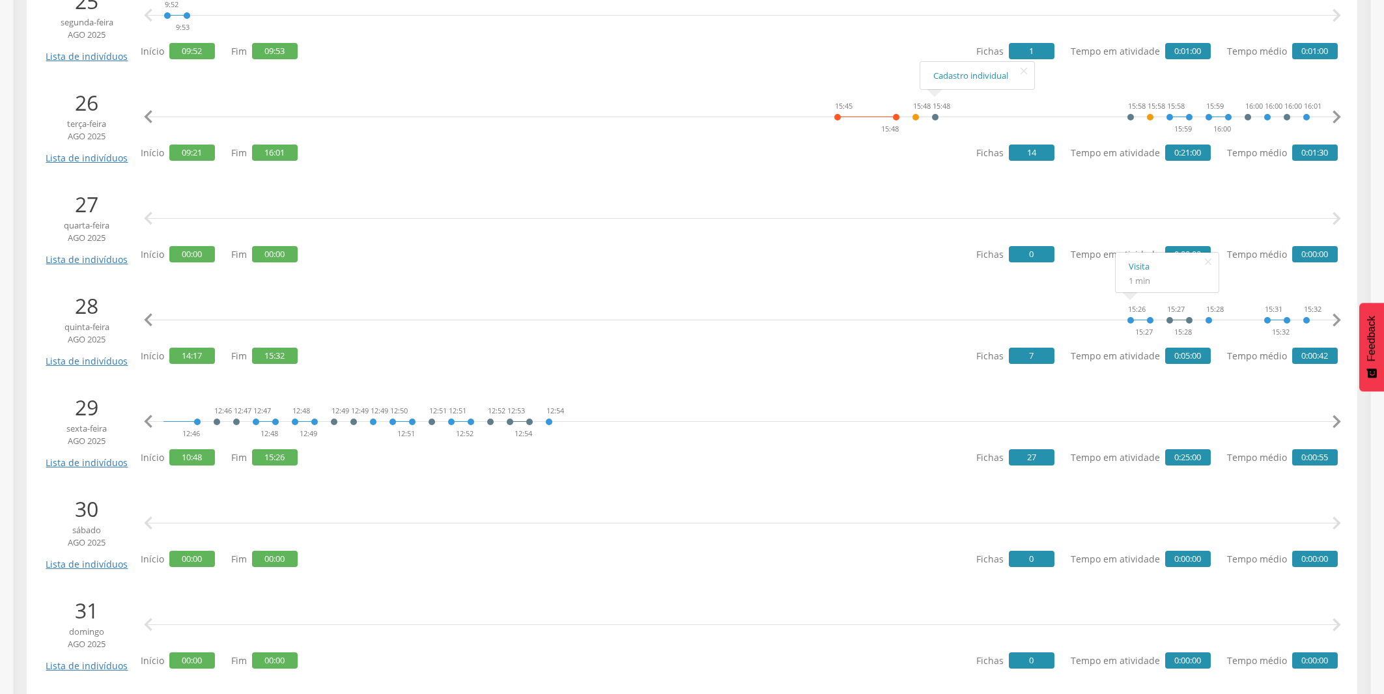
scroll to position [0, 2316]
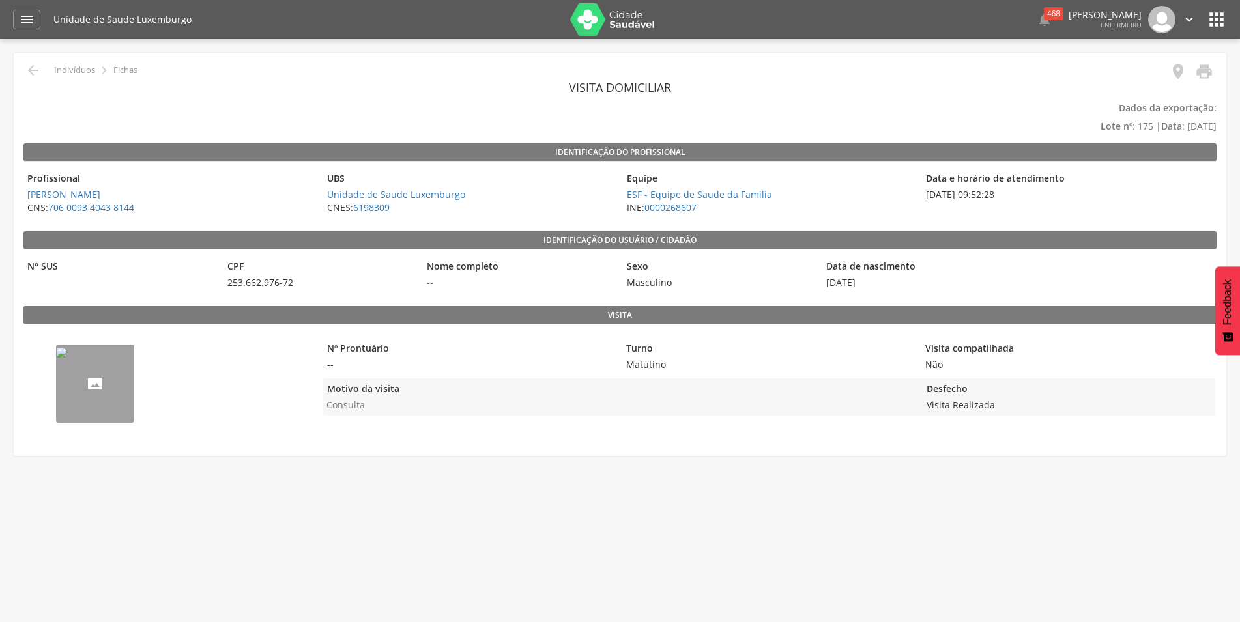
click at [66, 358] on img "--" at bounding box center [61, 352] width 10 height 10
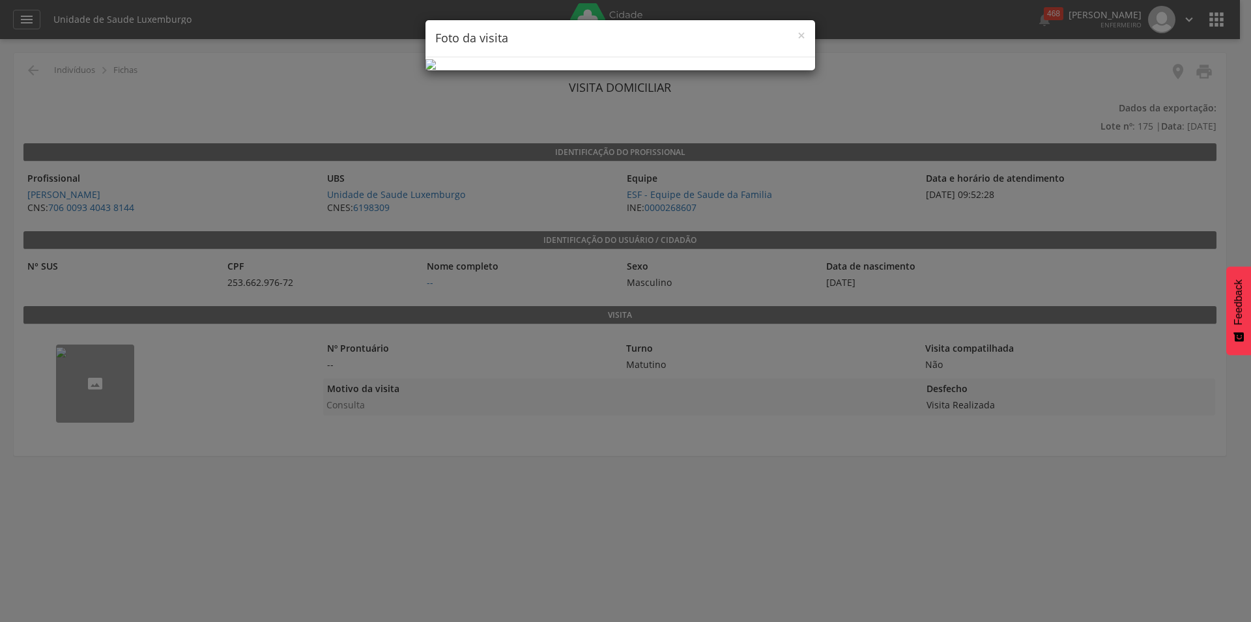
click at [436, 70] on img at bounding box center [430, 64] width 10 height 10
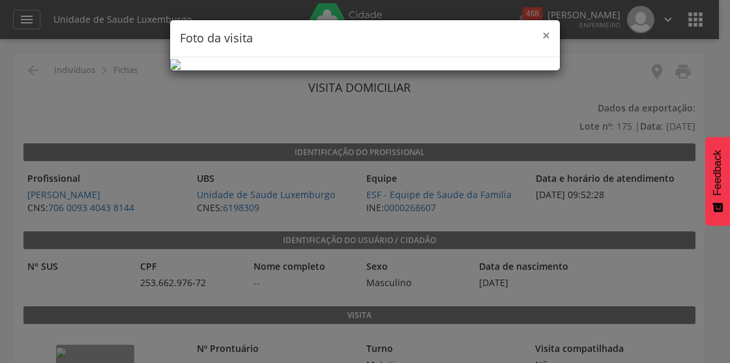
click at [547, 33] on span "×" at bounding box center [546, 35] width 8 height 18
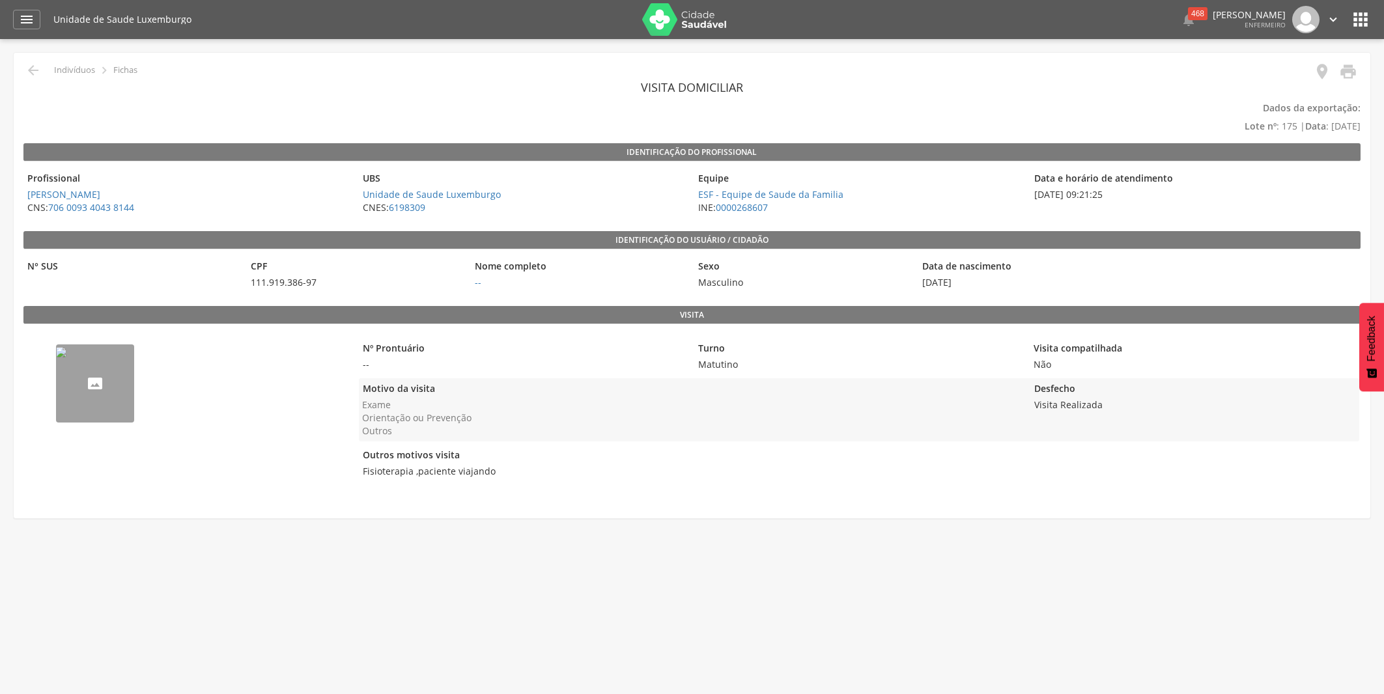
click at [66, 358] on img "--" at bounding box center [61, 352] width 10 height 10
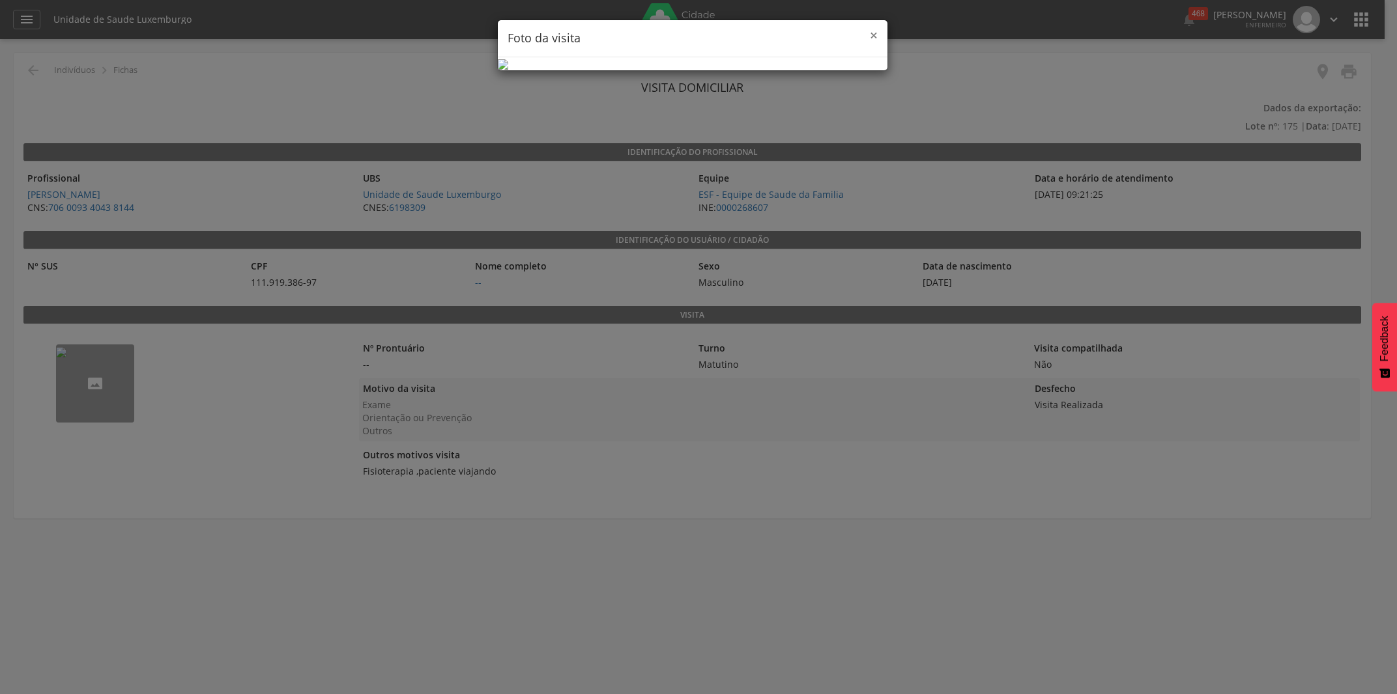
click at [873, 38] on span "×" at bounding box center [874, 35] width 8 height 18
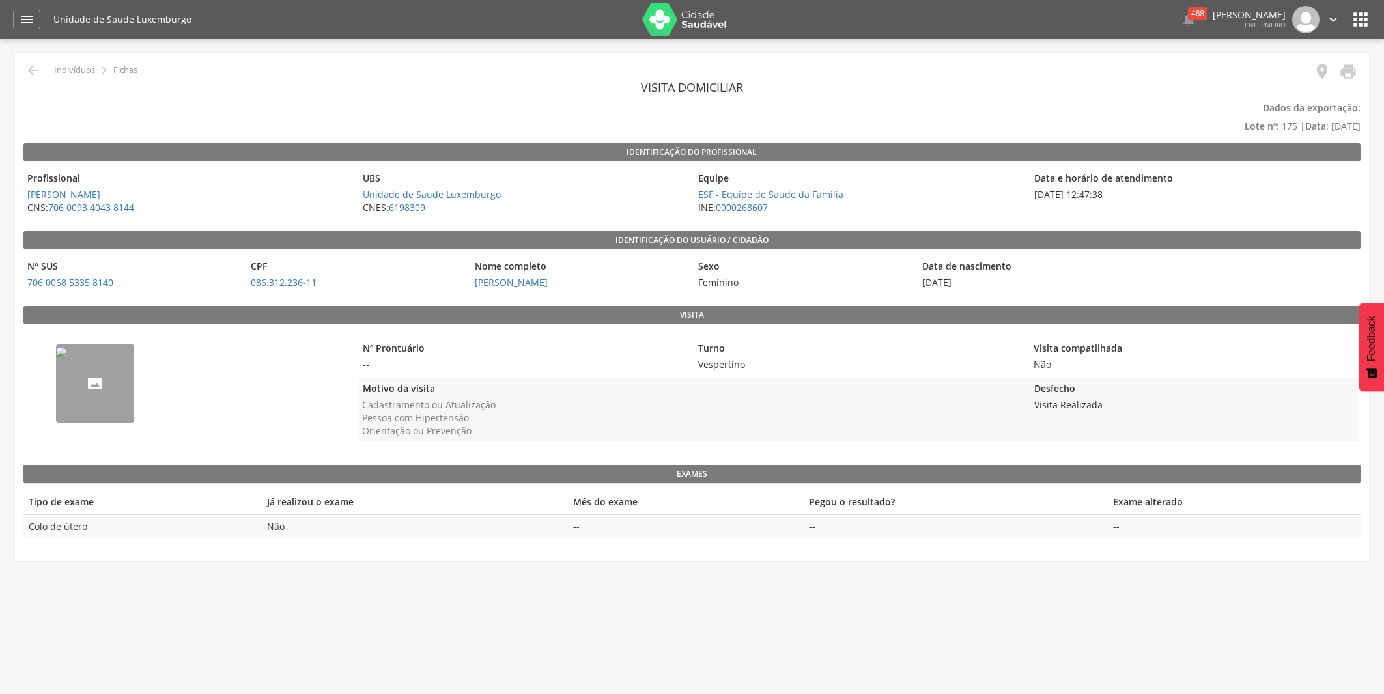
click at [66, 358] on img "--" at bounding box center [61, 352] width 10 height 10
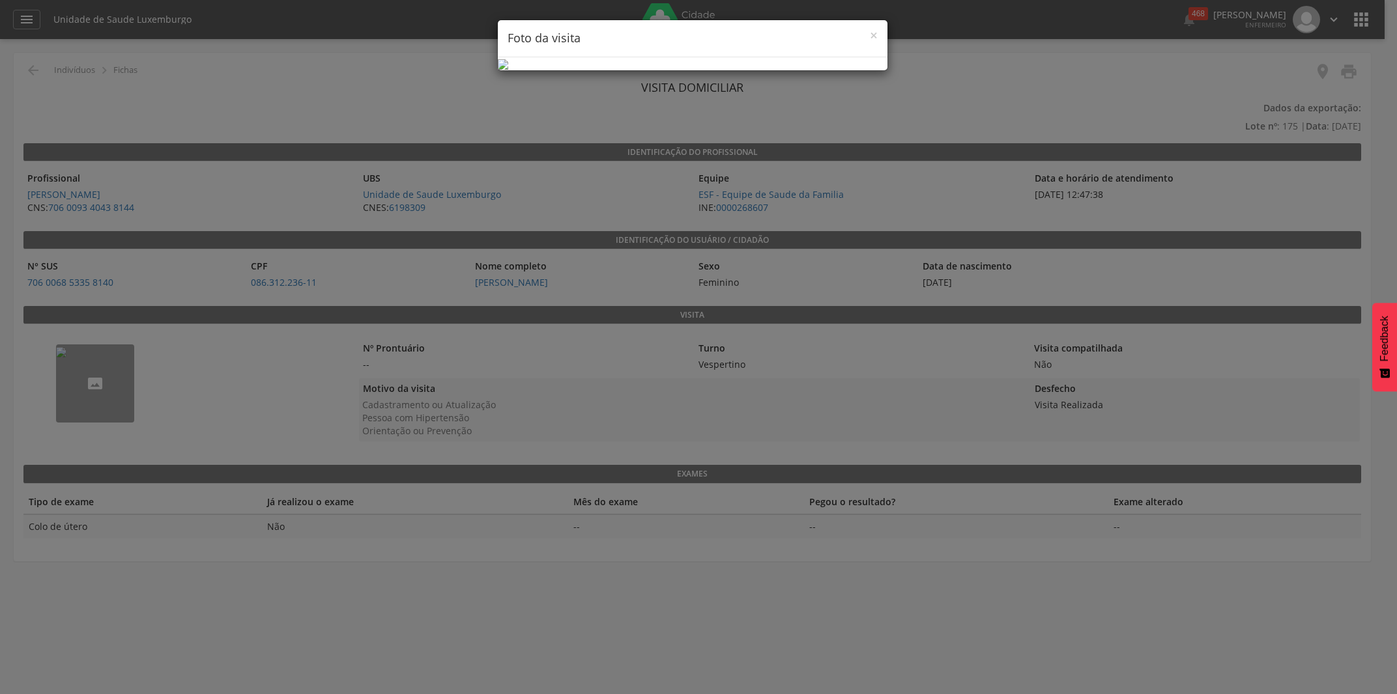
click at [880, 36] on div "× Foto da visita" at bounding box center [693, 38] width 390 height 37
click at [878, 34] on div "× Foto da visita" at bounding box center [693, 38] width 390 height 37
click at [872, 37] on span "×" at bounding box center [874, 35] width 8 height 18
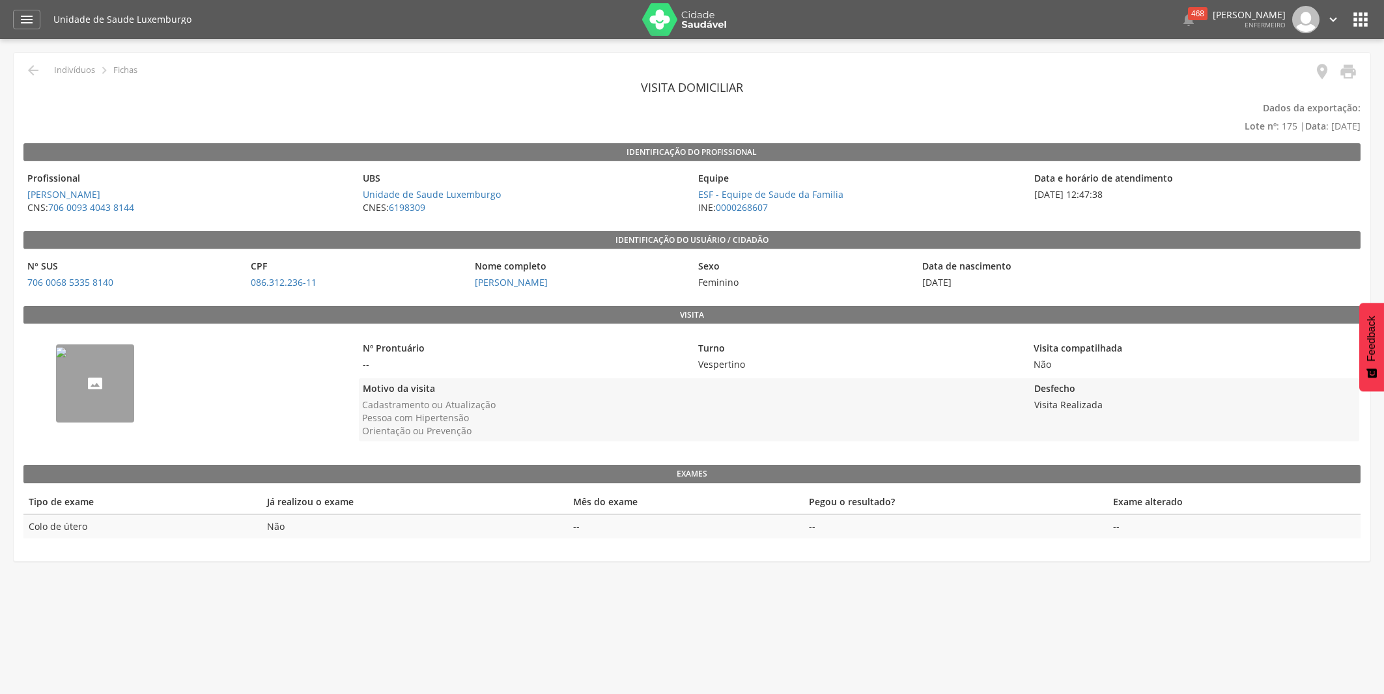
click at [66, 358] on img "--" at bounding box center [61, 352] width 10 height 10
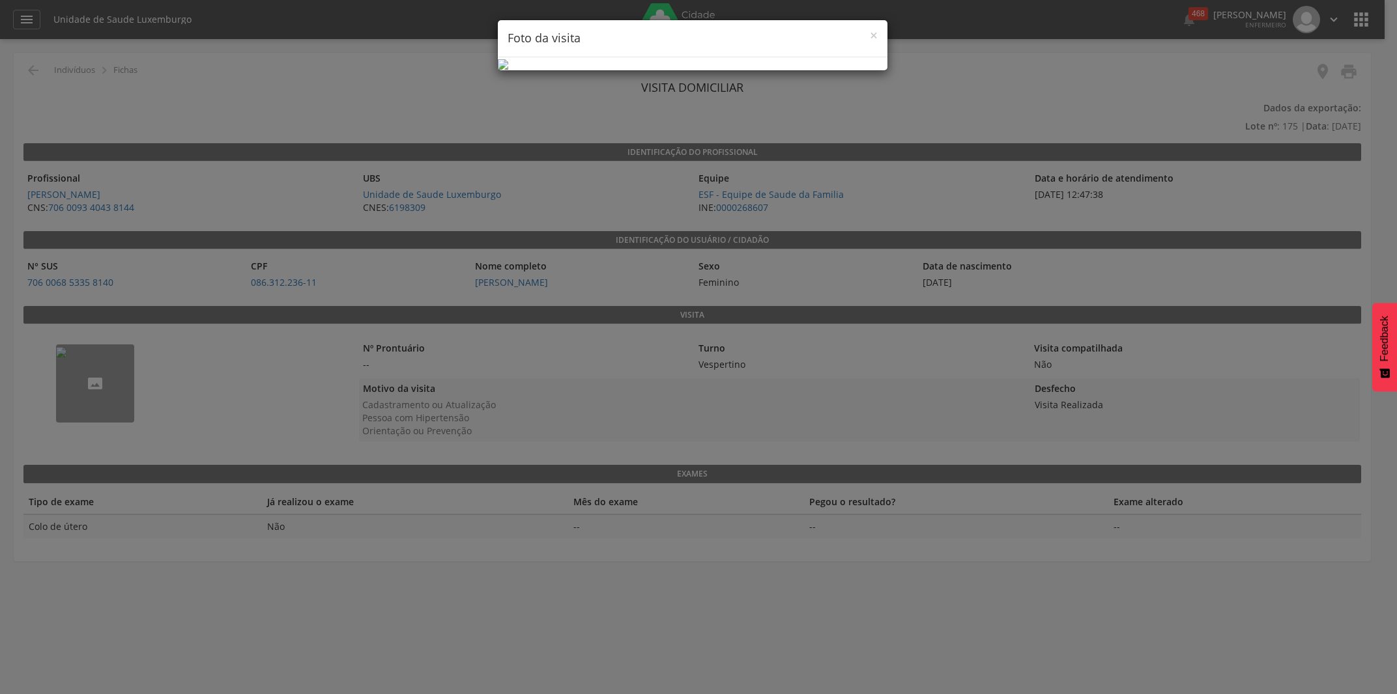
click at [878, 36] on div "× Foto da visita" at bounding box center [693, 38] width 390 height 37
click at [875, 35] on span "×" at bounding box center [874, 35] width 8 height 18
